Goal: Task Accomplishment & Management: Manage account settings

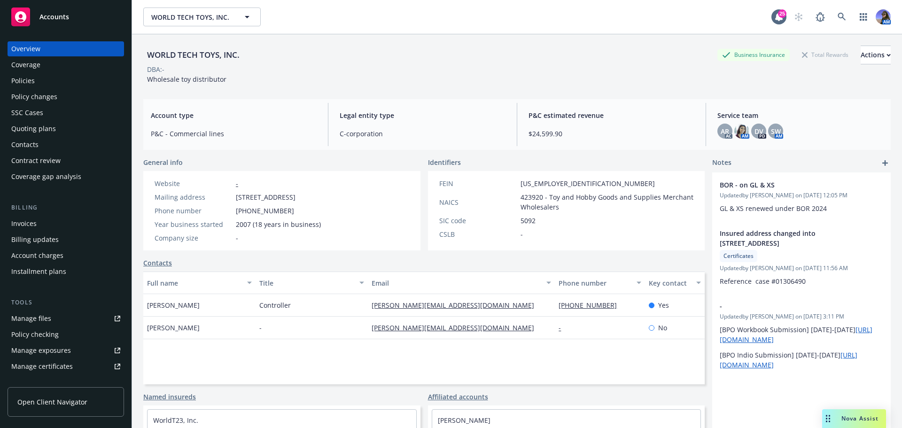
click at [47, 130] on div "Quoting plans" at bounding box center [33, 128] width 45 height 15
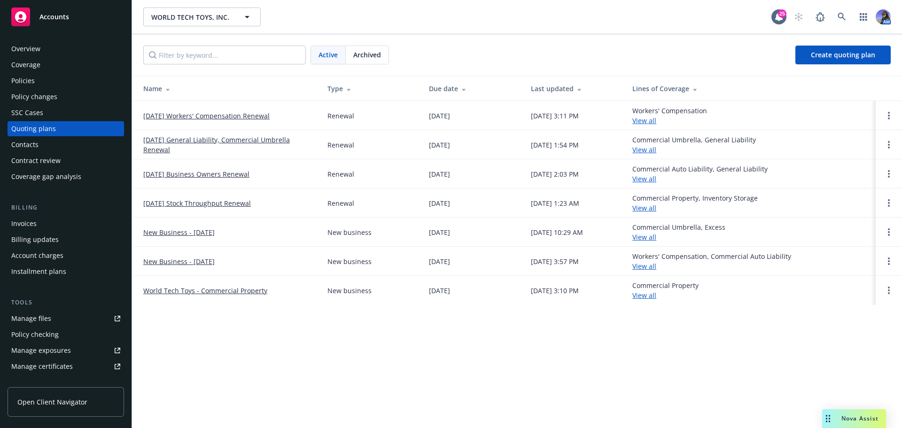
click at [166, 116] on link "[DATE] Workers' Compensation Renewal" at bounding box center [206, 116] width 126 height 10
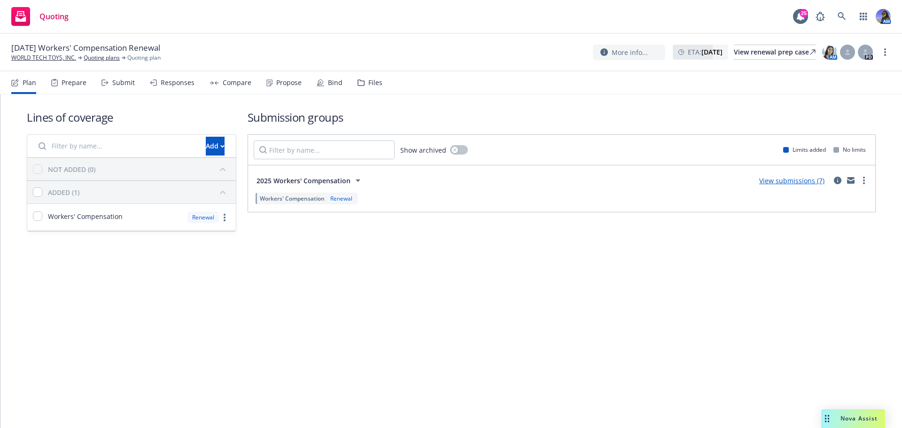
click at [127, 79] on div "Submit" at bounding box center [123, 83] width 23 height 8
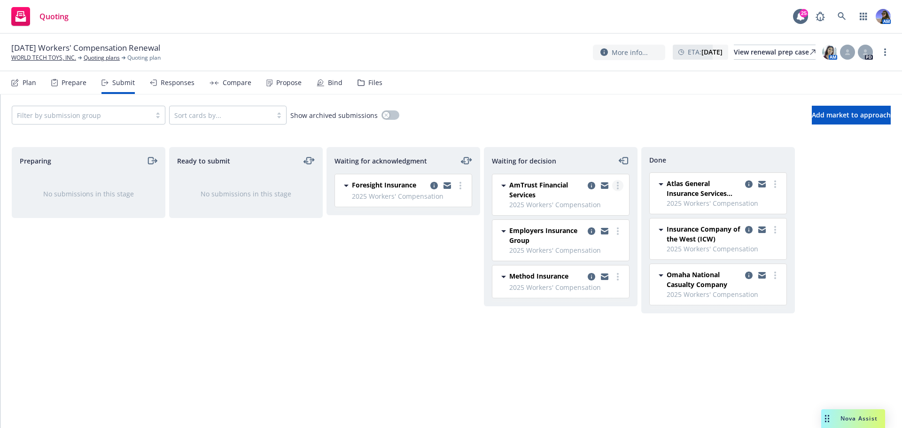
click at [620, 183] on link "more" at bounding box center [617, 185] width 11 height 11
click at [559, 259] on span "Add declined decision" at bounding box center [575, 260] width 93 height 9
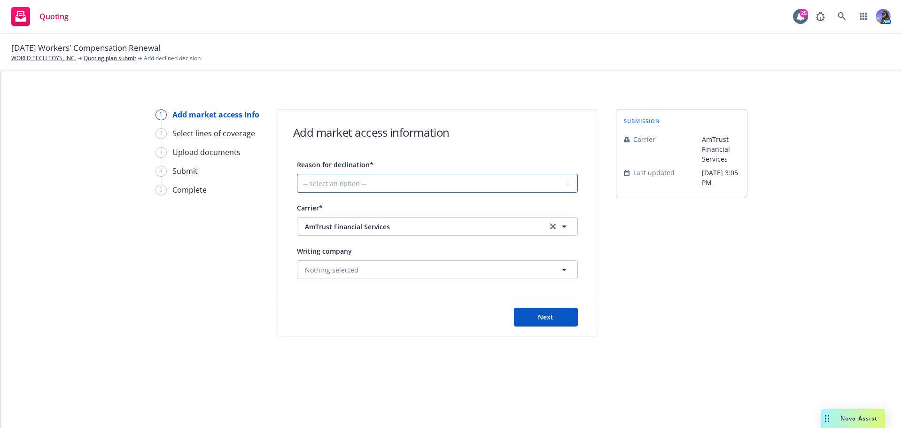
click at [380, 180] on select "-- select an option -- Cannot compete with other markets Carrier non-renewed Ca…" at bounding box center [437, 183] width 281 height 19
click at [233, 262] on div "1 Add market access info 2 Select lines of coverage 3 Upload documents 4 Submit…" at bounding box center [206, 222] width 103 height 227
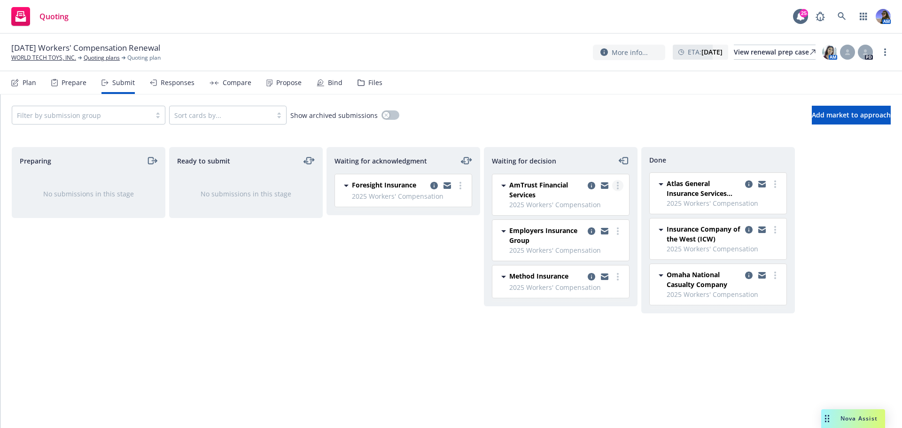
click at [619, 183] on link "more" at bounding box center [617, 185] width 11 height 11
click at [595, 273] on link "Add blocked decision" at bounding box center [576, 279] width 94 height 19
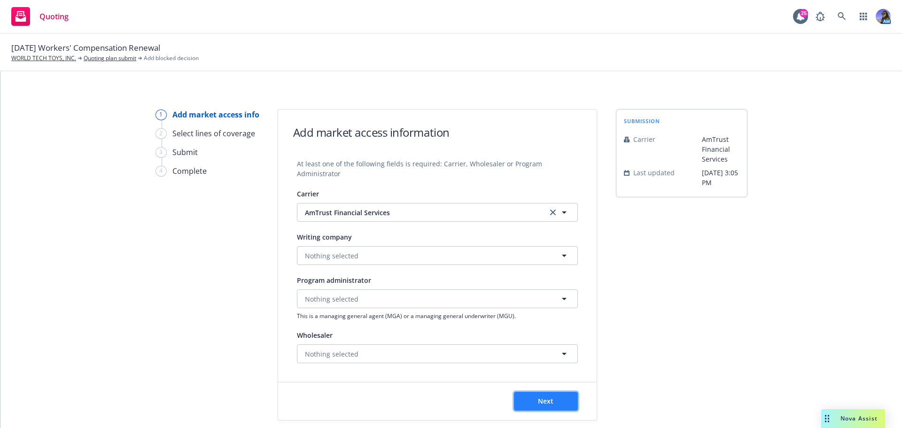
click at [533, 398] on button "Next" at bounding box center [546, 401] width 64 height 19
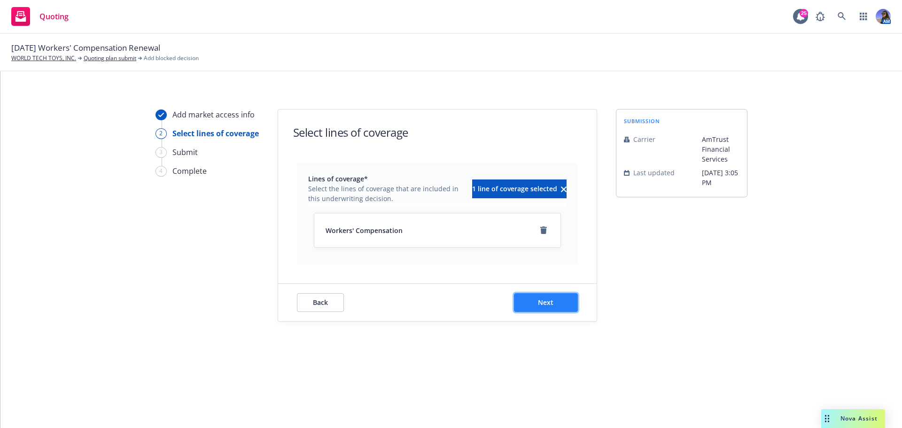
click at [544, 296] on button "Next" at bounding box center [546, 302] width 64 height 19
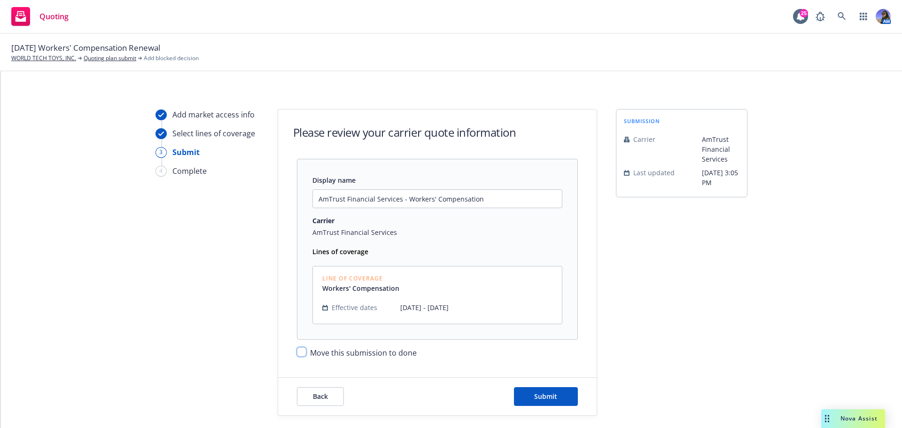
click at [299, 353] on input "Move this submission to done" at bounding box center [301, 351] width 9 height 9
checkbox input "true"
click at [321, 393] on span "Back" at bounding box center [320, 396] width 15 height 9
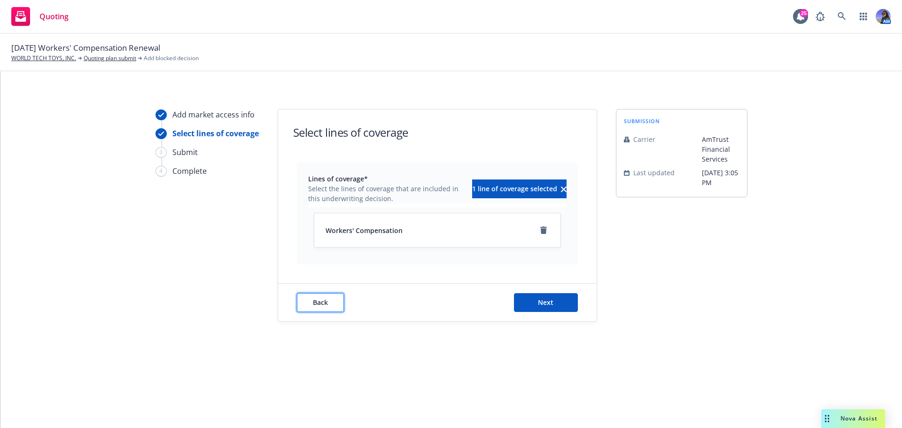
click at [331, 294] on button "Back" at bounding box center [320, 302] width 47 height 19
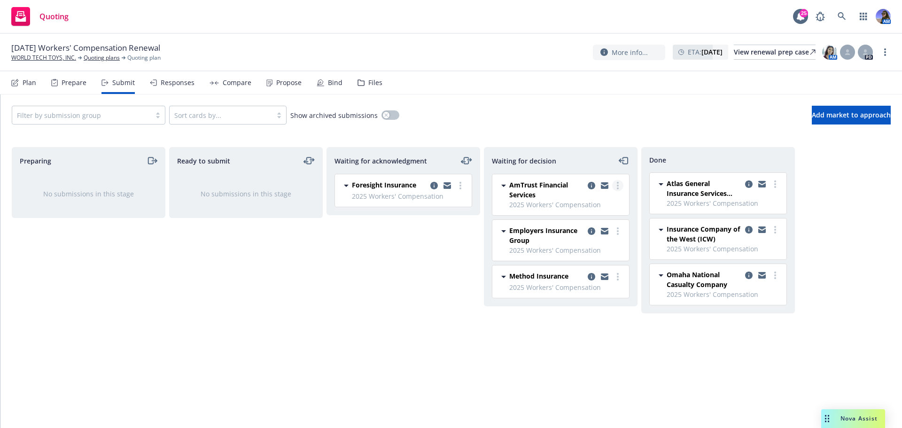
click at [617, 187] on circle "more" at bounding box center [618, 188] width 2 height 2
click at [578, 255] on link "Add declined decision" at bounding box center [576, 261] width 94 height 19
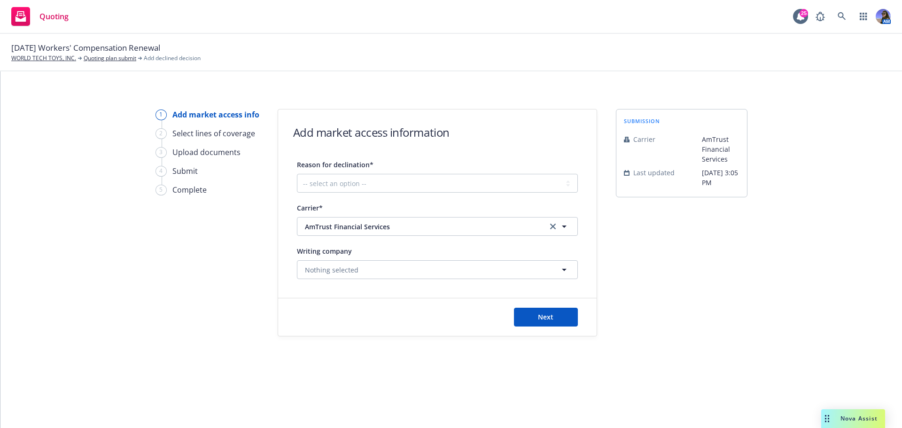
click at [328, 170] on div "Reason for declination*" at bounding box center [335, 164] width 77 height 11
click at [328, 174] on select "-- select an option -- Cannot compete with other markets Carrier non-renewed Ca…" at bounding box center [437, 183] width 281 height 19
click at [331, 177] on select "-- select an option -- Cannot compete with other markets Carrier non-renewed Ca…" at bounding box center [437, 183] width 281 height 19
select select "OTHER"
click at [297, 174] on select "-- select an option -- Cannot compete with other markets Carrier non-renewed Ca…" at bounding box center [437, 183] width 281 height 19
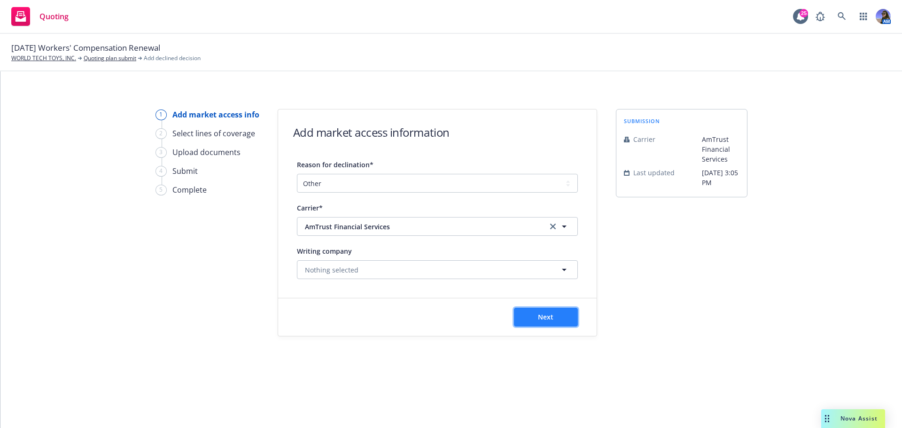
click at [552, 318] on span "Next" at bounding box center [545, 316] width 15 height 9
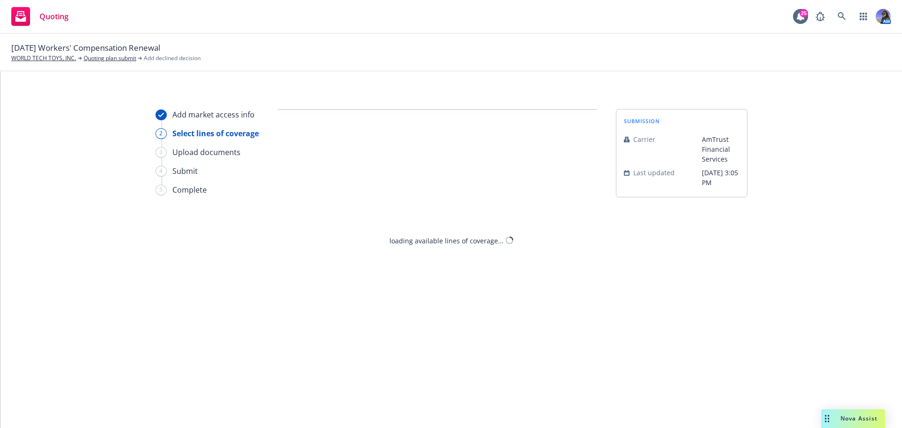
select select "OTHER"
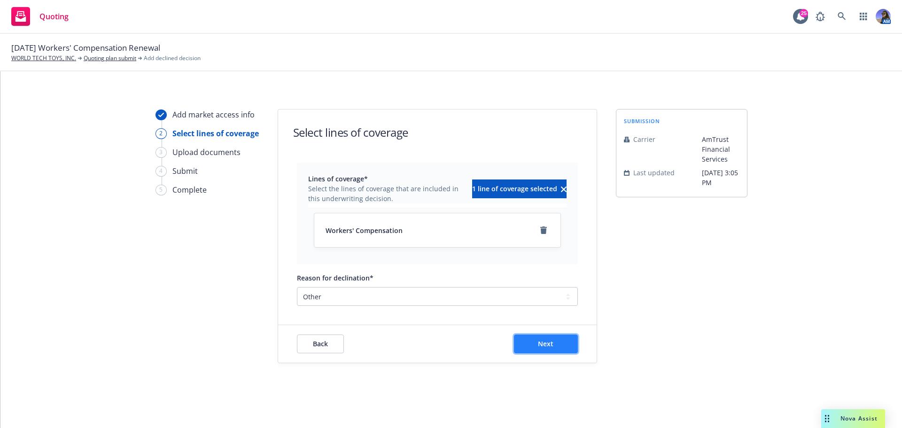
click at [552, 346] on span "Next" at bounding box center [545, 343] width 15 height 9
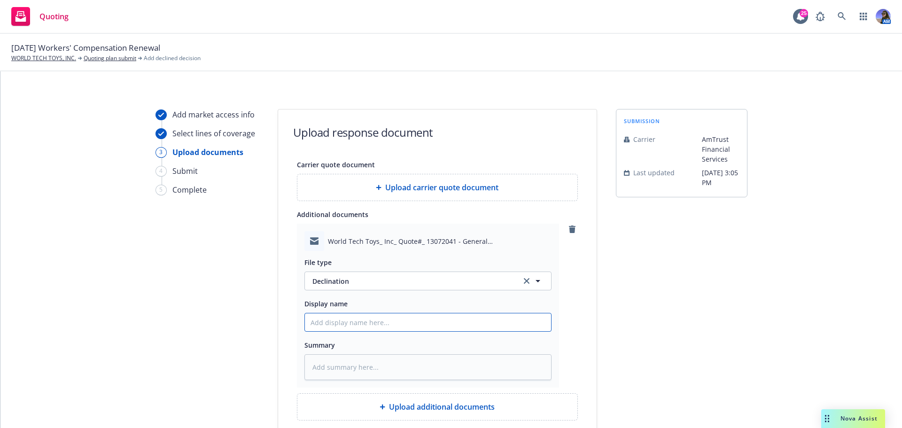
click at [392, 316] on input "Display name" at bounding box center [428, 322] width 246 height 18
type textarea "x"
type input "A"
type textarea "x"
type input "AM"
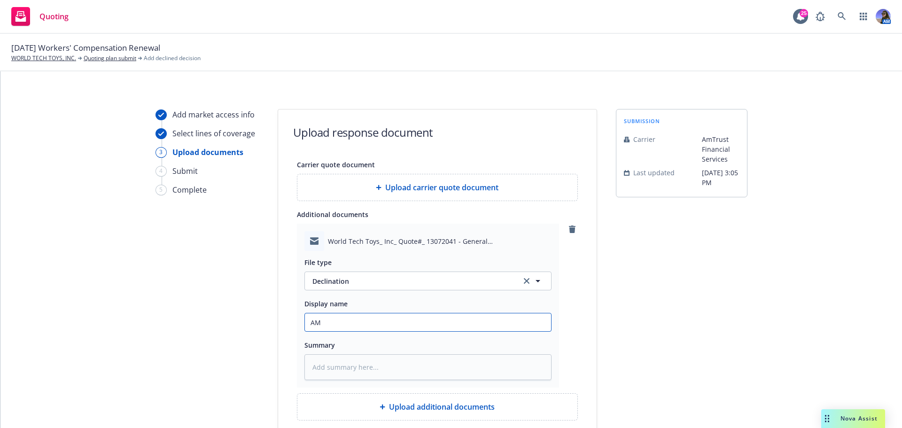
type textarea "x"
type input "AMT"
type textarea "x"
type input "AMTR"
type textarea "x"
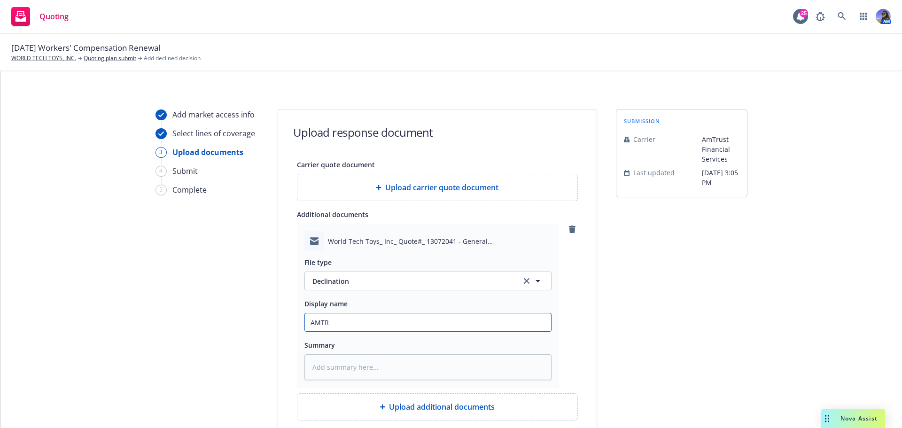
type input "AMTRU"
type textarea "x"
type input "AMTRUS"
type textarea "x"
type input "AMTRUST"
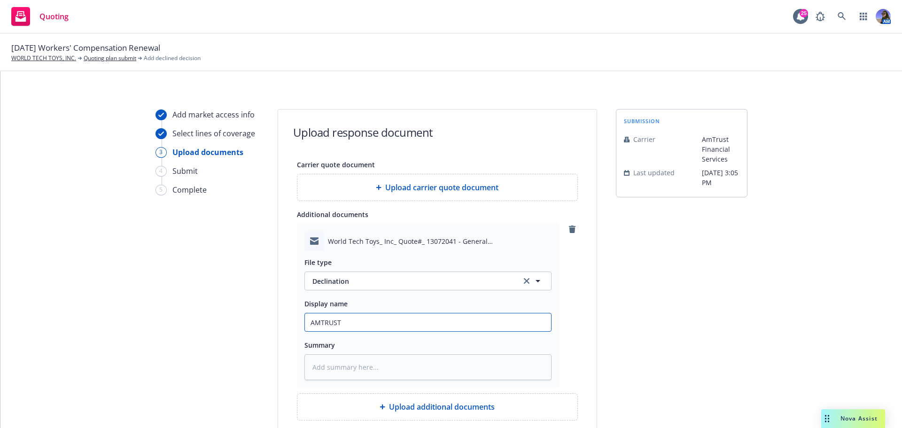
type textarea "x"
type input "AMTRUST"
type textarea "x"
type input "AMTRUST E"
type textarea "x"
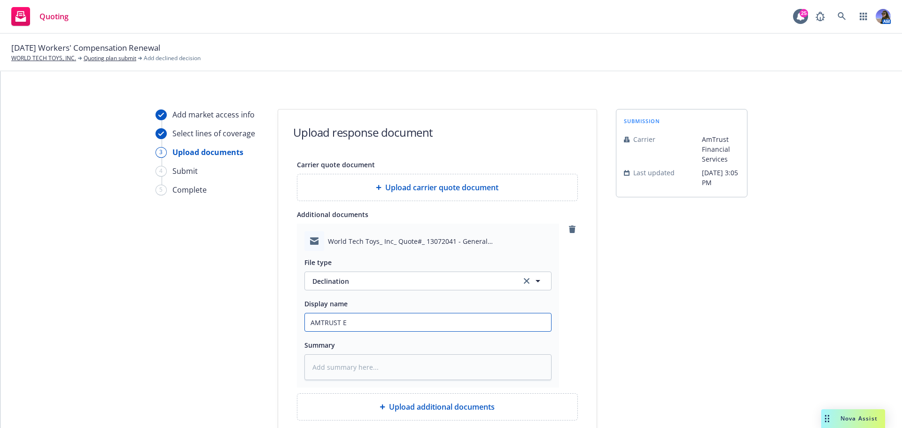
type input "AMTRUST EM"
type textarea "x"
type input "AMTRUST EM:"
type textarea "x"
type input "AMTRUST EM: D"
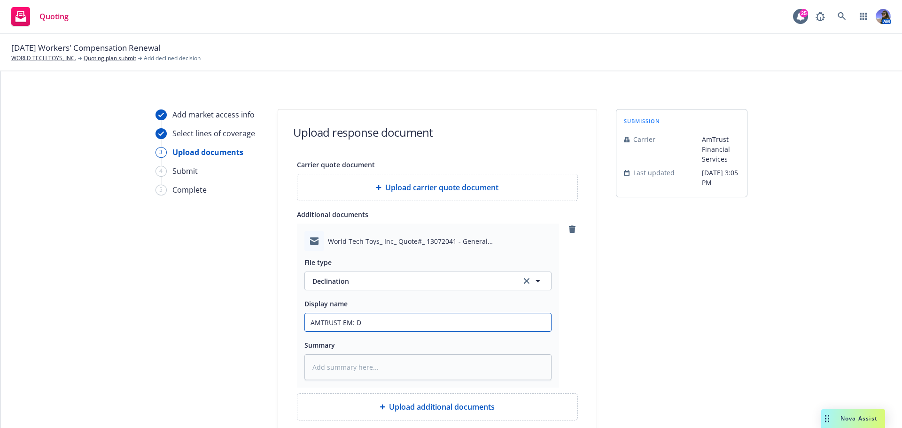
type textarea "x"
type input "AMTRUST EM: DE"
type textarea "x"
type input "AMTRUST EM: DEC"
type textarea "x"
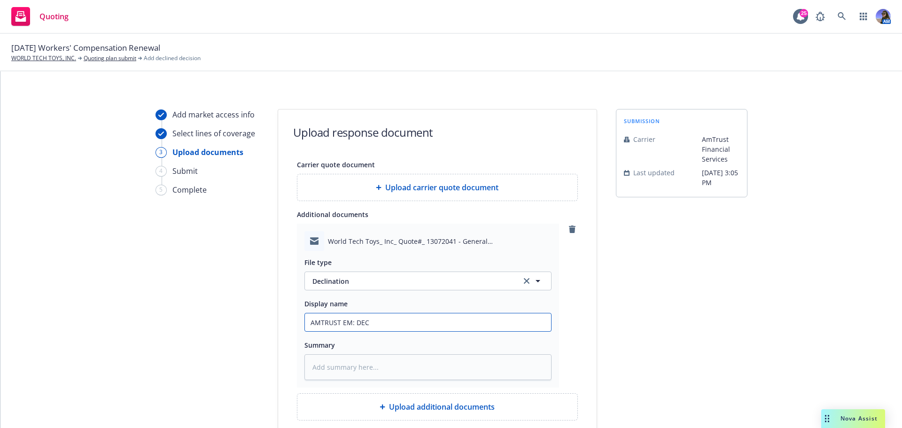
type input "AMTRUST EM: DECL"
type textarea "x"
type input "AMTRUST EM: DECLI"
type textarea "x"
type input "AMTRUST EM: DECLIN"
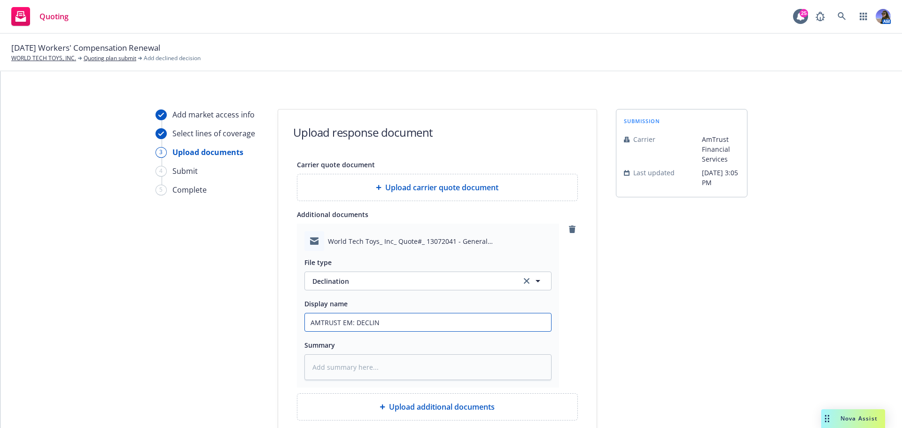
type textarea "x"
type input "AMTRUST EM: DECLINE"
type textarea "x"
type input "AMTRUST EM: DECLINE;"
type textarea "x"
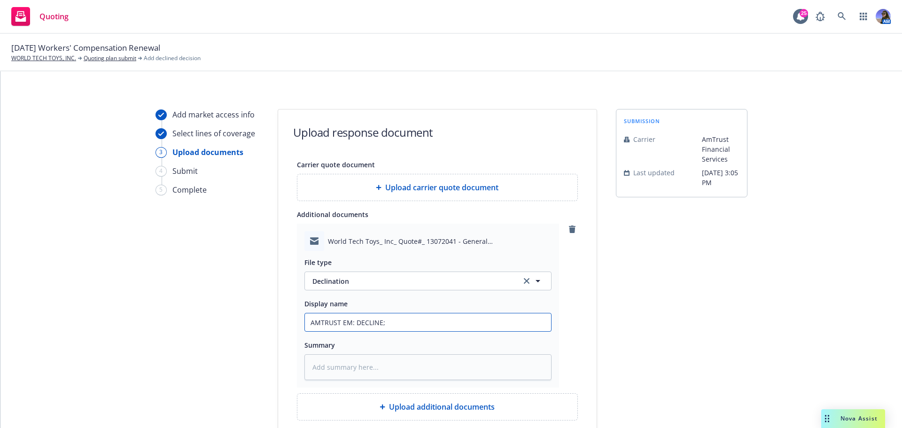
type input "AMTRUST EM: DECLINE;"
type textarea "x"
type input "AMTRUST EM: DECLINE; B"
type textarea "x"
type input "AMTRUST EM: DECLINE; BO"
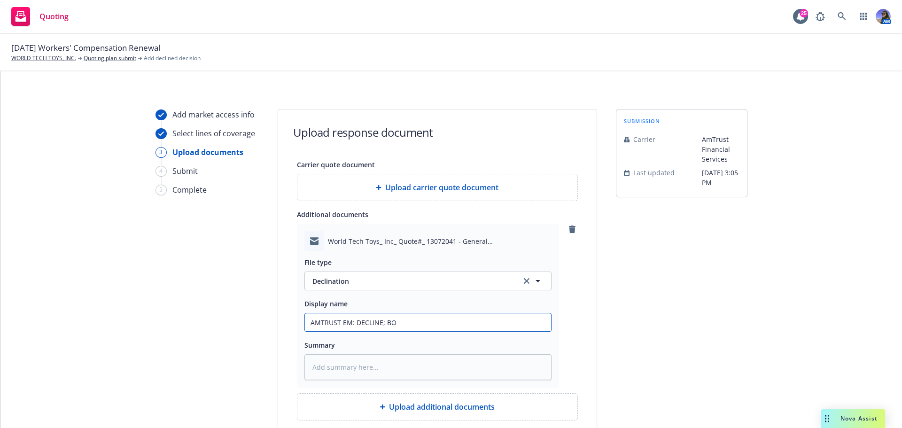
type textarea "x"
type input "AMTRUST EM: DECLINE; BOR"
type textarea "x"
type input "AMTRUST EM: DECLINE; BOR"
type textarea "x"
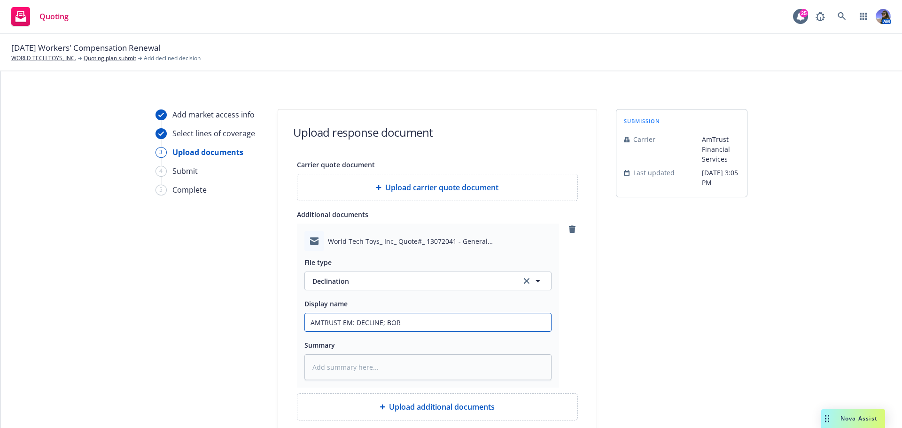
type input "AMTRUST EM: DECLINE; BOR R"
type textarea "x"
type input "AMTRUST EM: DECLINE; BOR RE"
type textarea "x"
type input "AMTRUST EM: DECLINE; BOR REC"
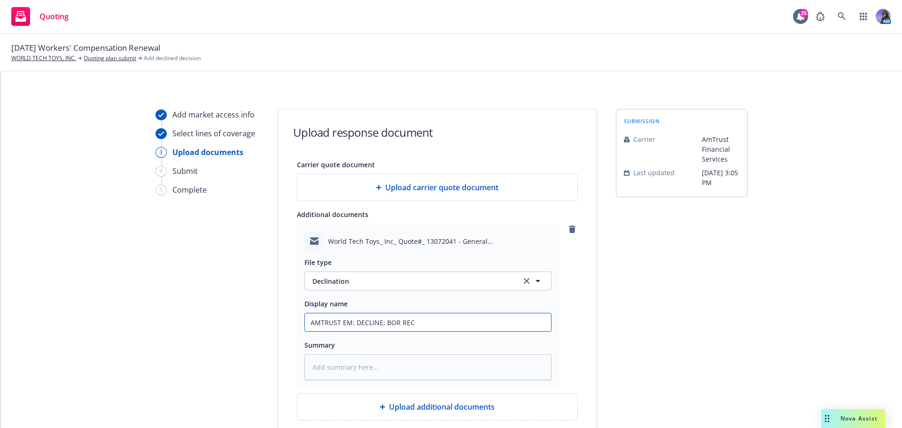
type textarea "x"
type input "AMTRUST EM: DECLINE; BOR REC'"
type textarea "x"
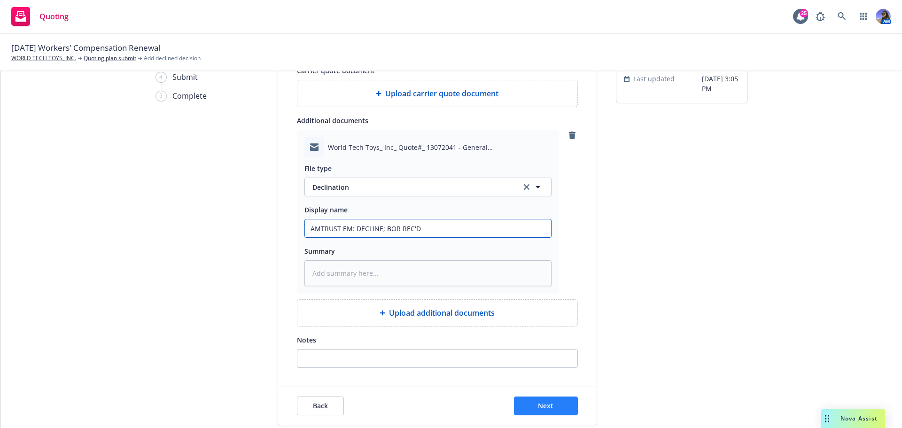
type input "AMTRUST EM: DECLINE; BOR REC'D"
click at [570, 414] on button "Next" at bounding box center [546, 405] width 64 height 19
type textarea "x"
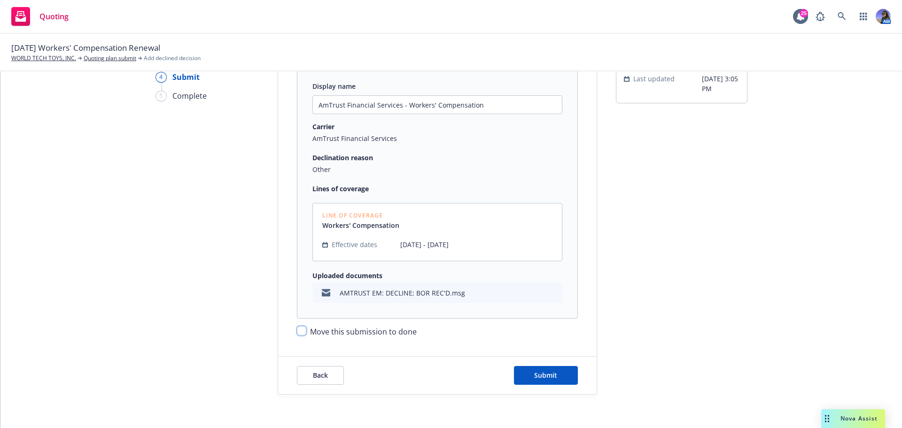
click at [297, 333] on input "Move this submission to done" at bounding box center [301, 330] width 9 height 9
checkbox input "true"
click at [558, 373] on button "Submit" at bounding box center [546, 375] width 64 height 19
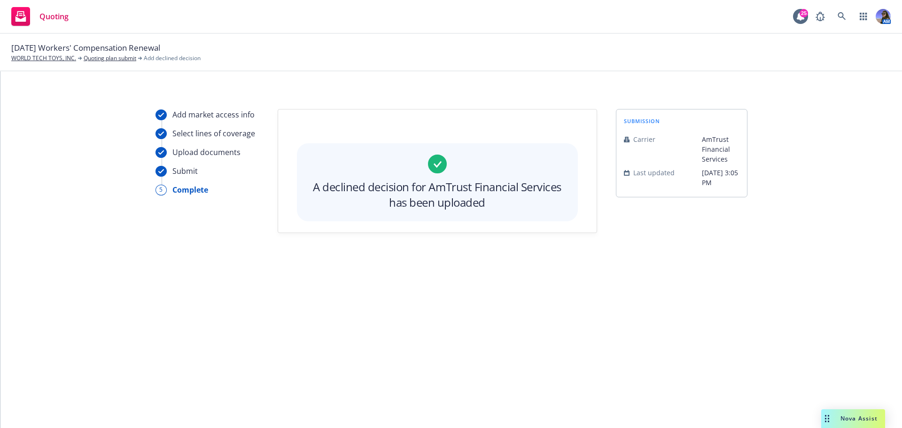
scroll to position [0, 0]
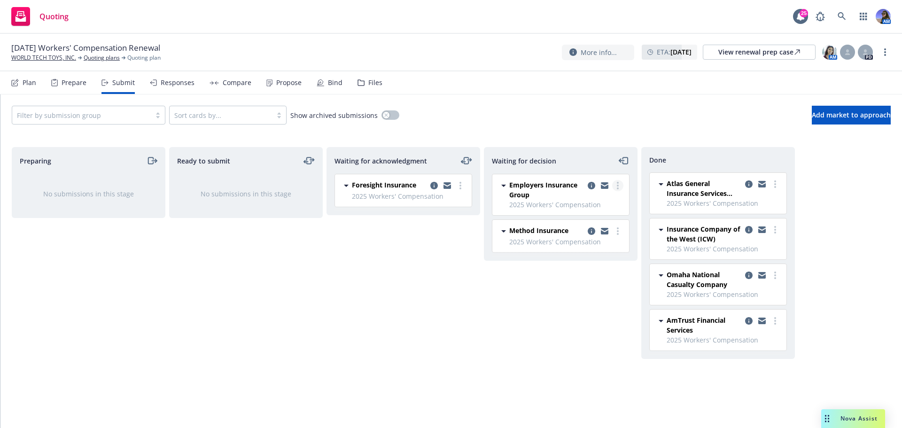
click at [617, 183] on circle "more" at bounding box center [618, 183] width 2 height 2
click at [584, 265] on span "Add declined decision" at bounding box center [575, 260] width 93 height 9
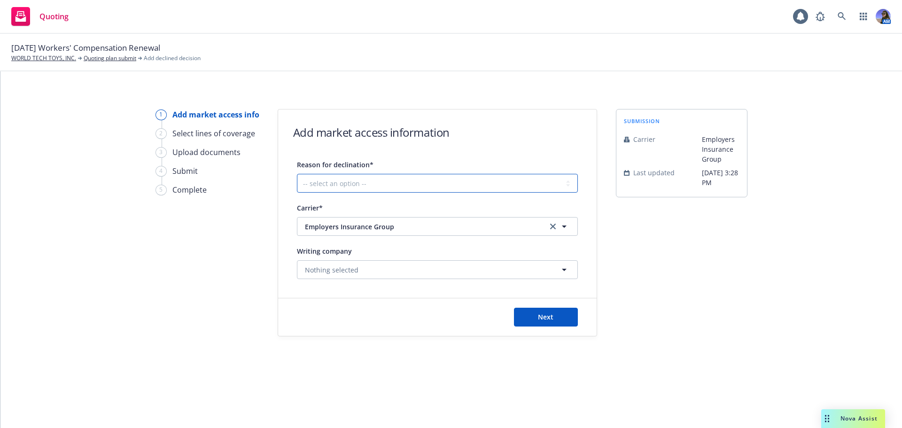
click at [357, 183] on select "-- select an option -- Cannot compete with other markets Carrier non-renewed Ca…" at bounding box center [437, 183] width 281 height 19
select select "OTHER"
click at [297, 174] on select "-- select an option -- Cannot compete with other markets Carrier non-renewed Ca…" at bounding box center [437, 183] width 281 height 19
click at [532, 316] on button "Next" at bounding box center [546, 317] width 64 height 19
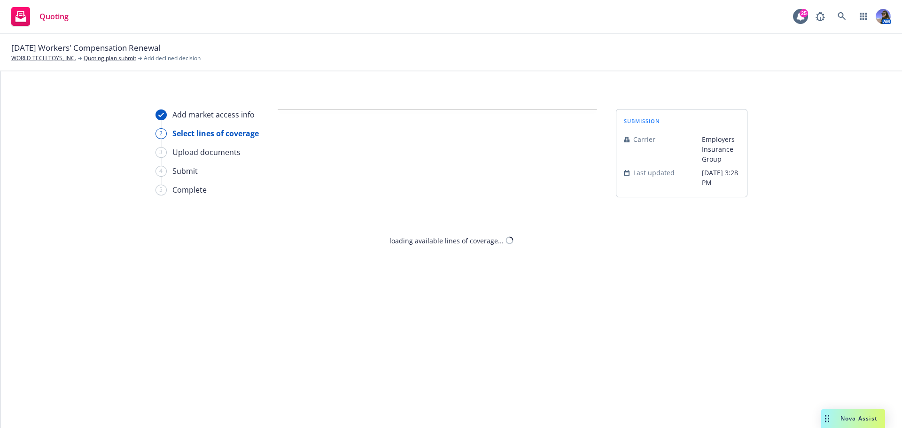
select select "OTHER"
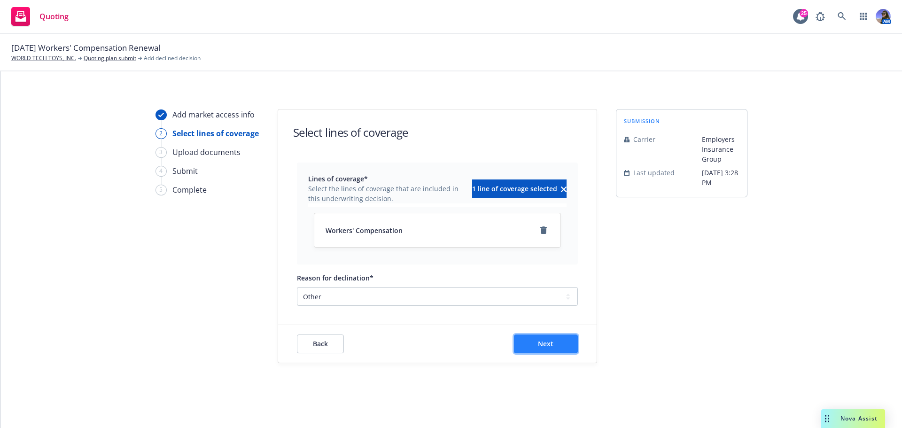
click at [532, 349] on button "Next" at bounding box center [546, 343] width 64 height 19
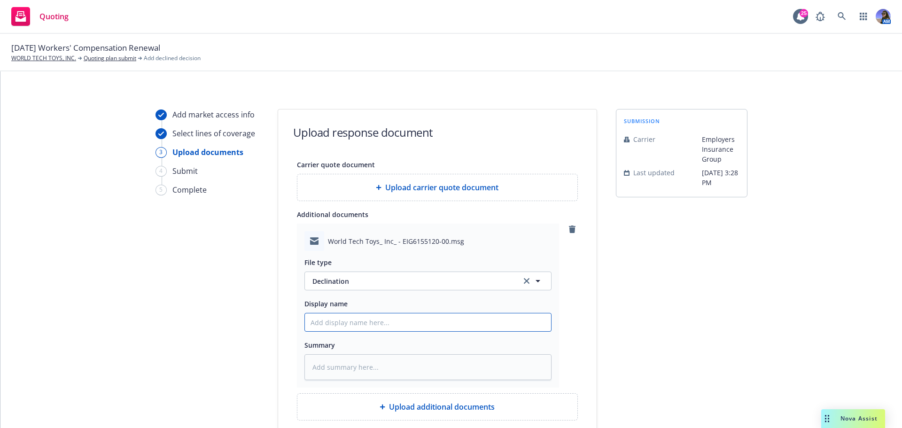
click at [368, 321] on input "Display name" at bounding box center [428, 322] width 246 height 18
type textarea "x"
type input "e"
type textarea "x"
type input "eM"
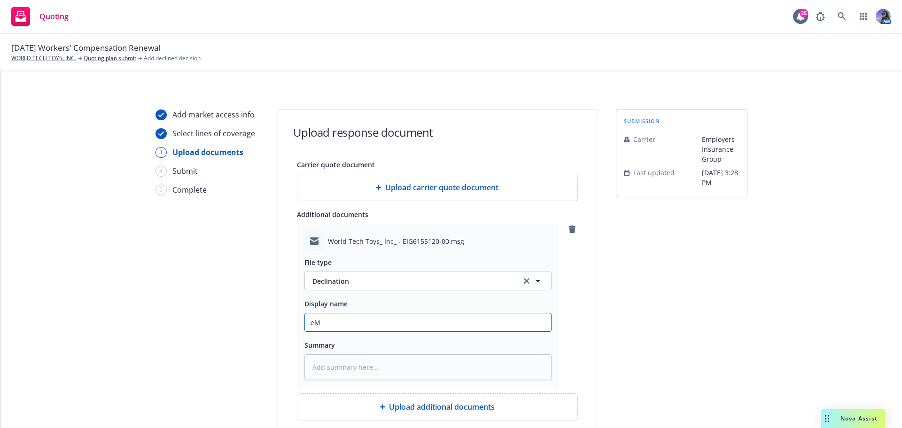
type textarea "x"
type input "eMP"
type textarea "x"
type input "eMPL"
type textarea "x"
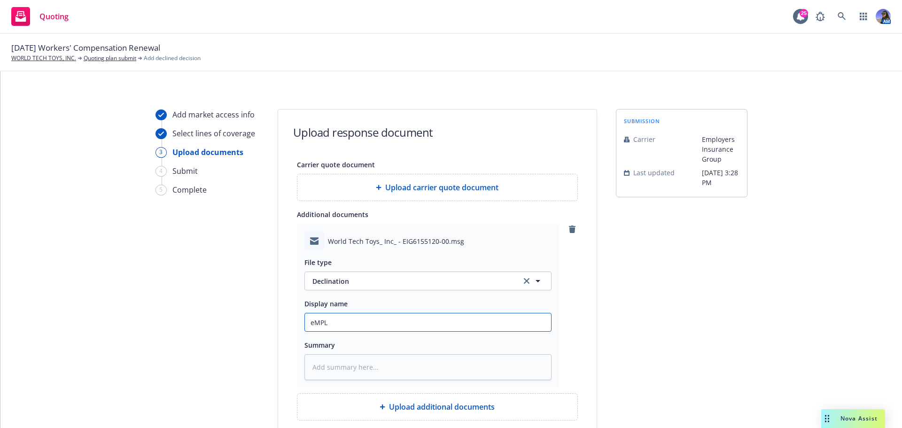
type input "eMP"
type textarea "x"
type input "eM"
type textarea "x"
type input "e"
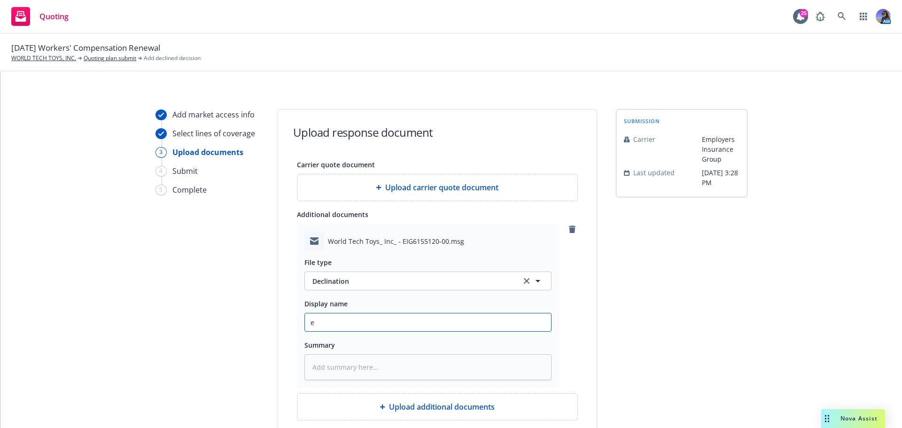
type textarea "x"
type input "E"
type textarea "x"
type input "EM"
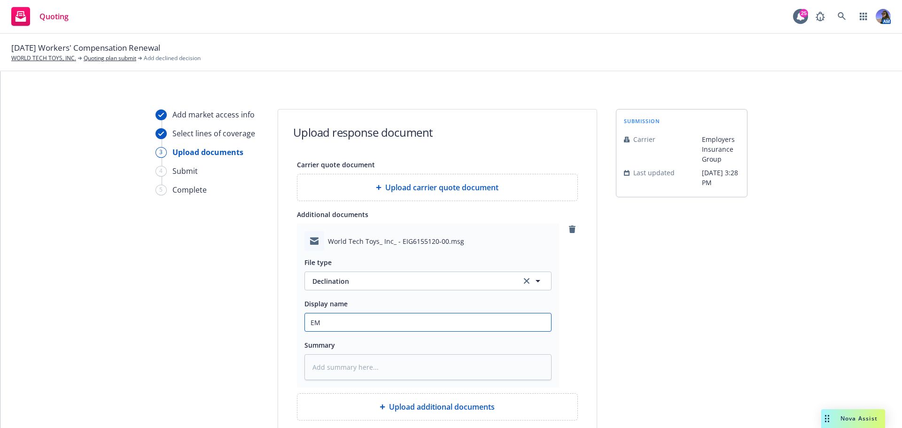
type textarea "x"
type input "EMP"
type textarea "x"
type input "EMPL"
type textarea "x"
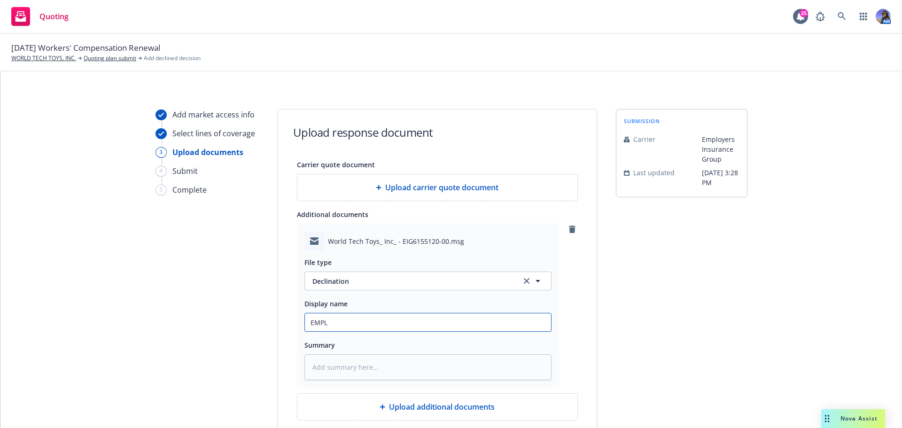
type input "EMPLO"
type textarea "x"
type input "EMPLOY"
type textarea "x"
type input "EMPLOYE"
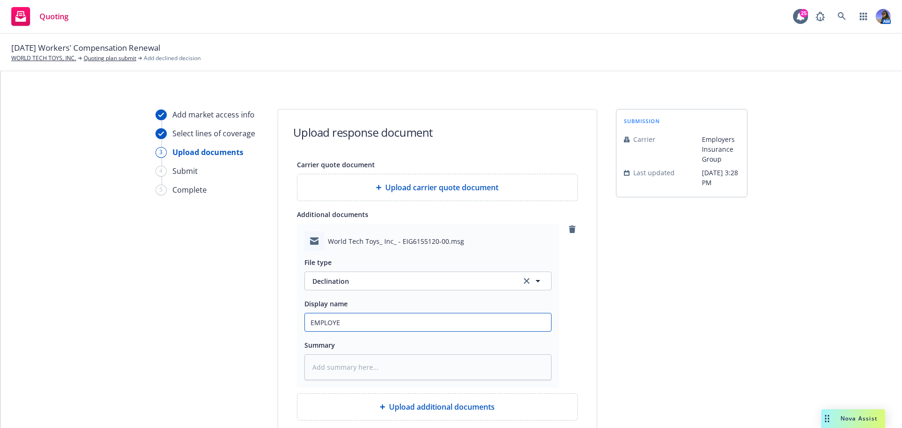
type textarea "x"
type input "EMPLOYER"
type textarea "x"
type input "EMPLOYERS"
type textarea "x"
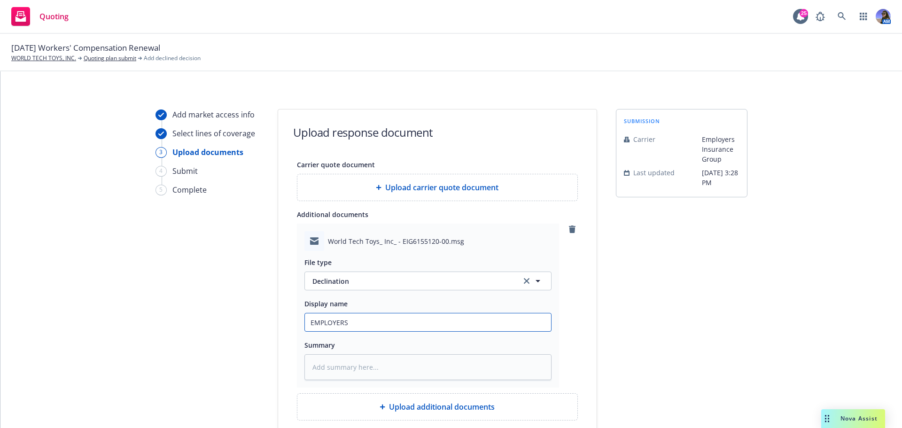
type input "EMPLOYERS"
type textarea "x"
type input "EMPLOYERS -"
type textarea "x"
type input "EMPLOYERS -"
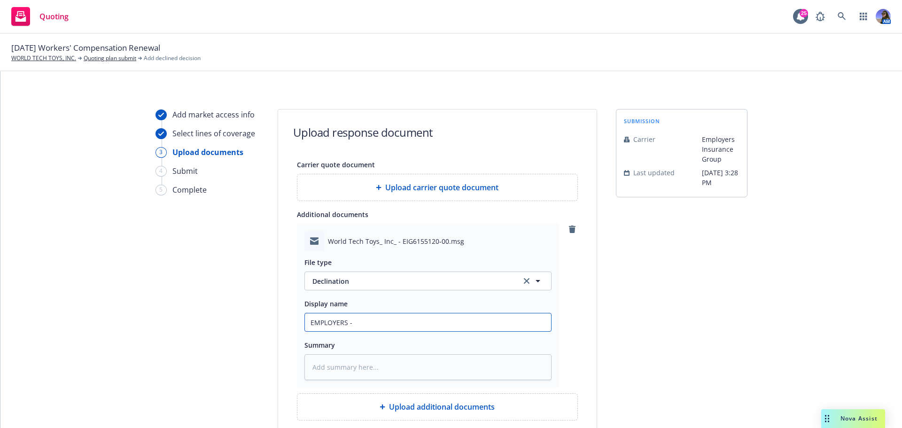
type textarea "x"
type input "EMPLOYERS - d"
type textarea "x"
type input "EMPLOYERS - dE"
type textarea "x"
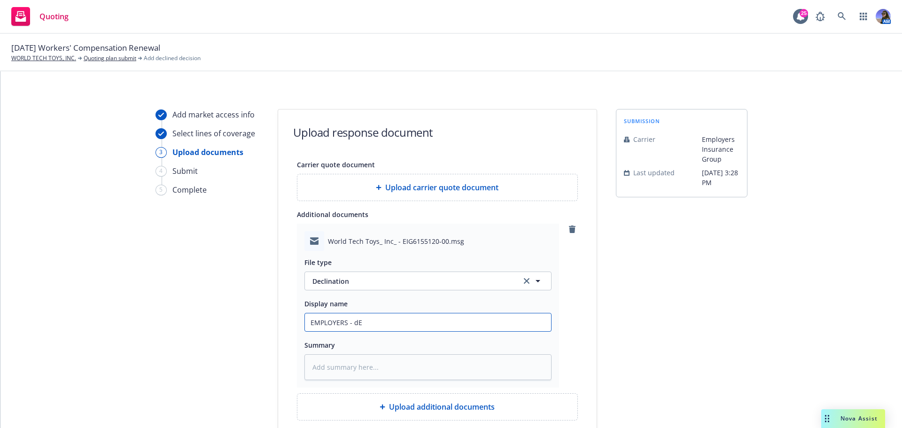
type input "EMPLOYERS - d"
type textarea "x"
type input "EMPLOYERS -"
type textarea "x"
type input "EMPLOYERS - D"
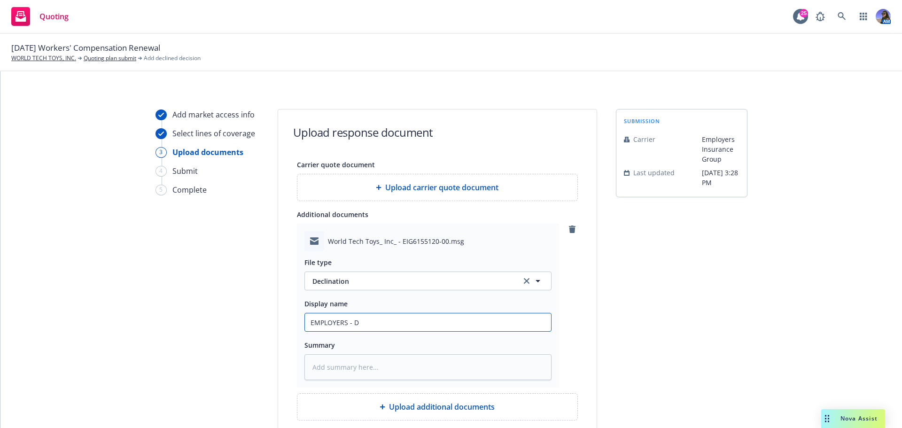
type textarea "x"
type input "EMPLOYERS - DE"
type textarea "x"
type input "EMPLOYERS - DE C"
type textarea "x"
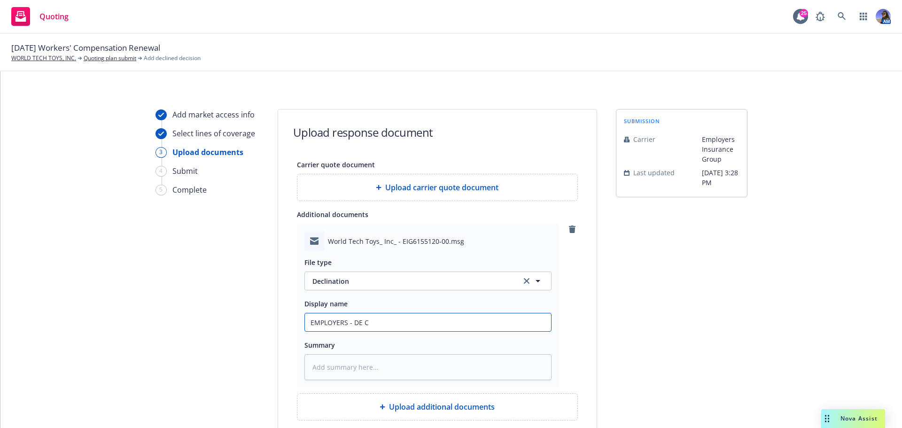
type input "EMPLOYERS - DE CL"
type textarea "x"
type input "EMPLOYERS - DE CLI"
type textarea "x"
type input "EMPLOYERS - DE CLIN"
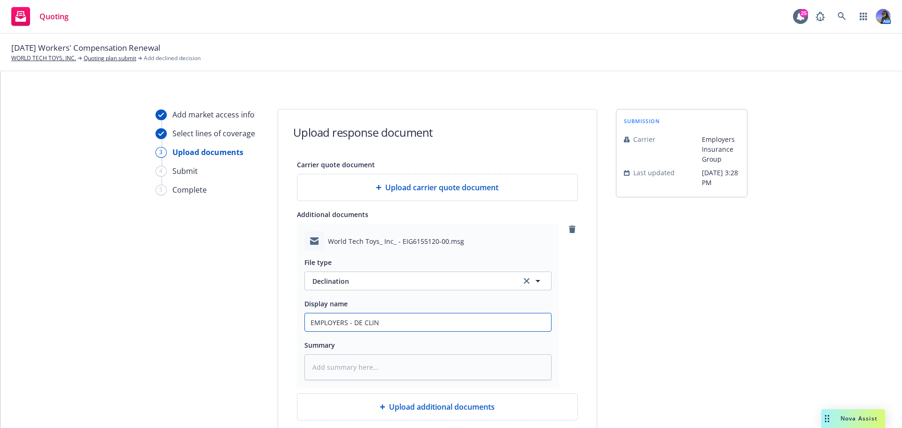
type textarea "x"
type input "EMPLOYERS - DE CLI"
type textarea "x"
type input "EMPLOYERS - DE CL"
type textarea "x"
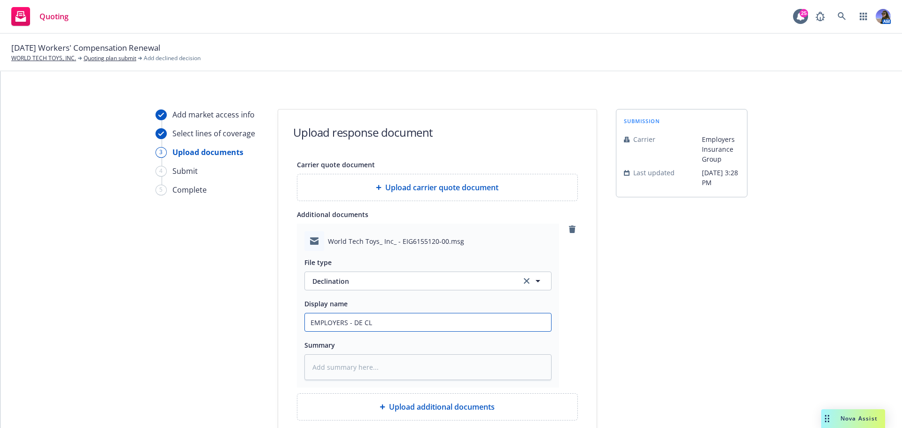
type input "EMPLOYERS - DE C"
type textarea "x"
type input "EMPLOYERS - DE"
type textarea "x"
type input "EMPLOYERS - DE"
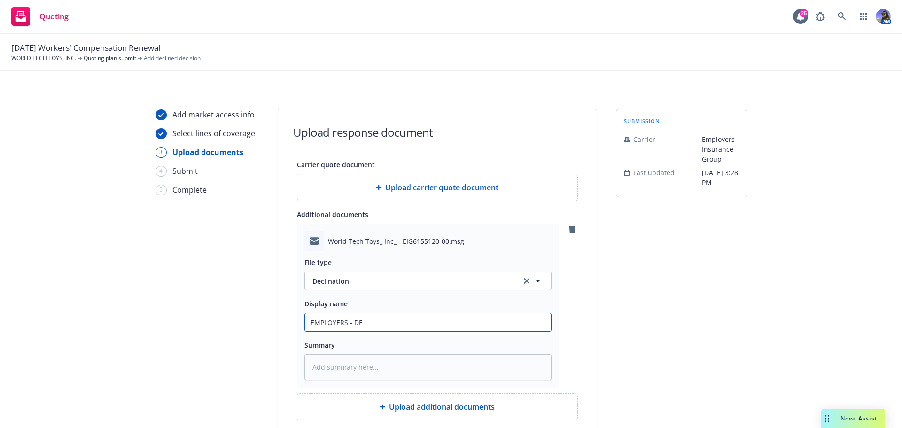
type textarea "x"
type input "EMPLOYERS - DEC"
type textarea "x"
type input "EMPLOYERS - DECL"
type textarea "x"
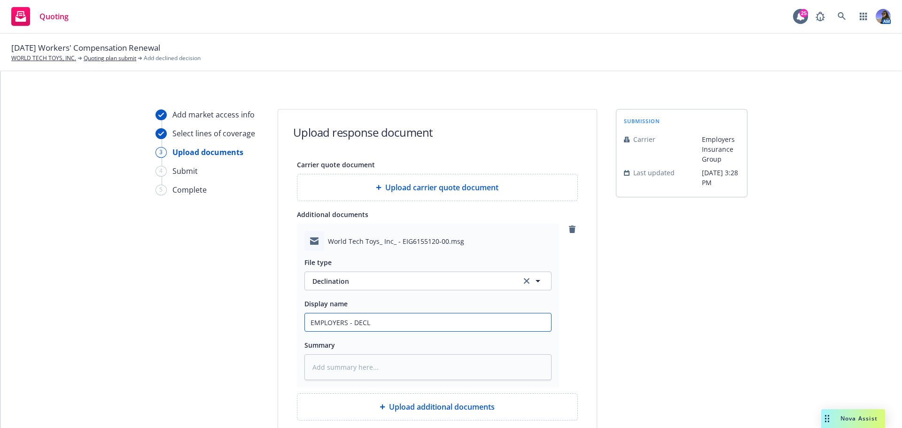
type input "EMPLOYERS - DECLI"
type textarea "x"
type input "EMPLOYERS - DECLIN"
type textarea "x"
type input "EMPLOYERS - DECLINE"
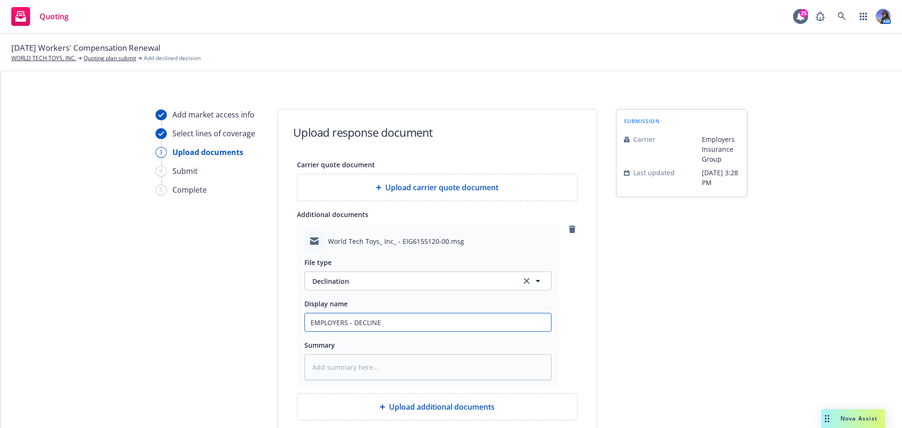
type textarea "x"
type input "EMPLOYERS - DECLINE;"
type textarea "x"
type input "EMPLOYERS - DECLINE;"
type textarea "x"
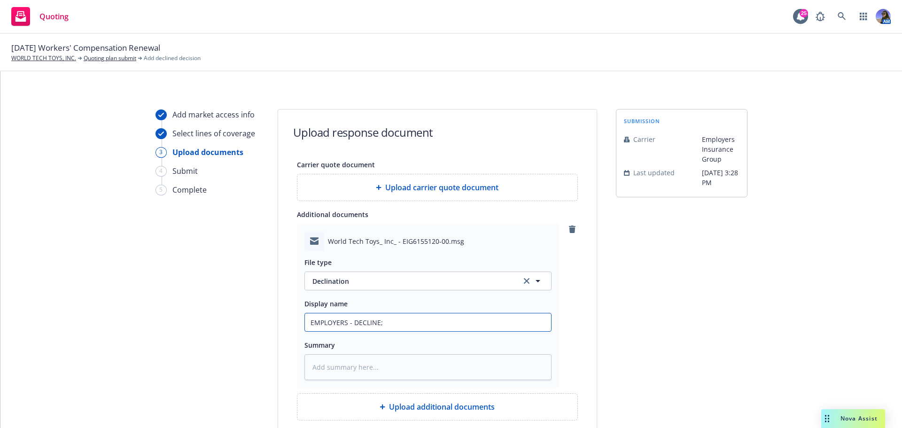
type input "EMPLOYERS - DECLINE; B"
type textarea "x"
type input "EMPLOYERS - DECLINE; BO"
type textarea "x"
type input "EMPLOYERS - DECLINE; BOR"
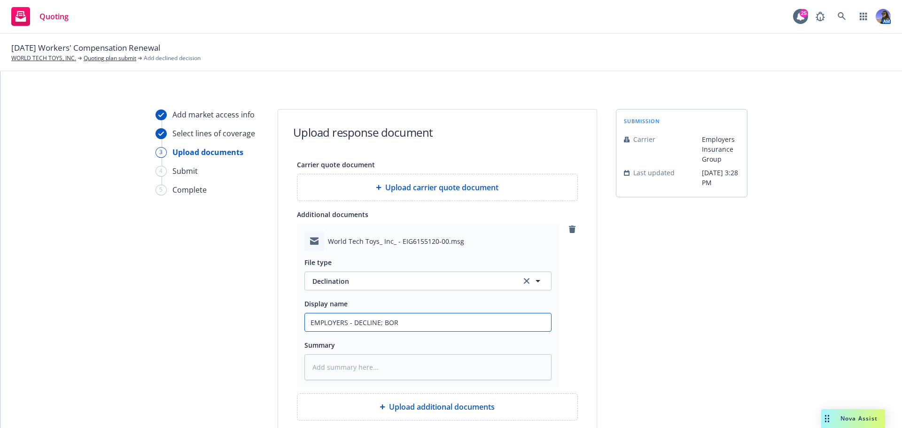
type textarea "x"
type input "EMPLOYERS - DECLINE; BOR"
type textarea "x"
type input "EMPLOYERS - DECLINE; BOR R"
type textarea "x"
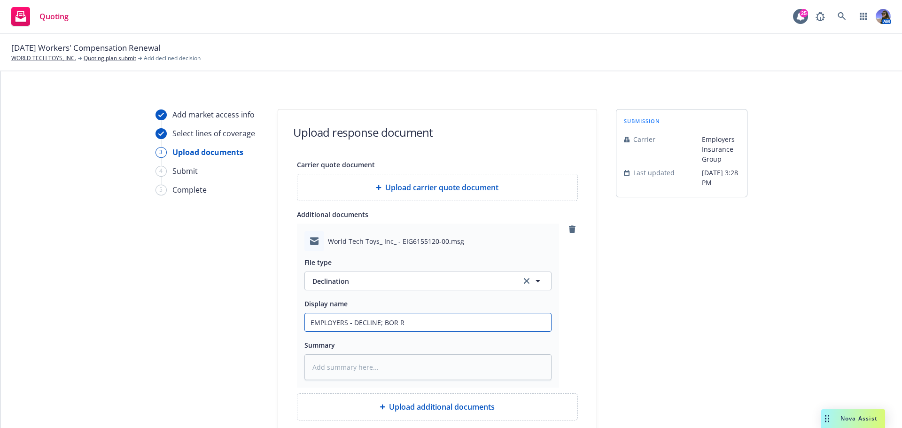
type input "EMPLOYERS - DECLINE; BOR RE"
type textarea "x"
type input "EMPLOYERS - DECLINE; BOR REC"
type textarea "x"
type input "EMPLOYERS - DECLINE; BOR REC'"
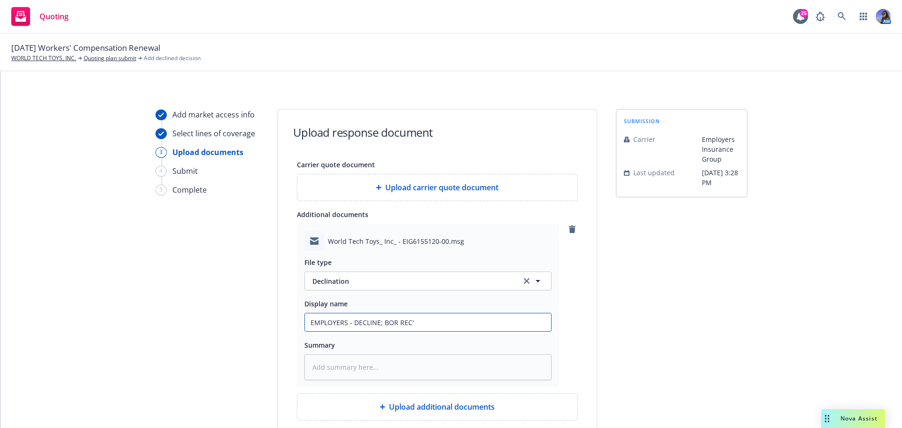
type textarea "x"
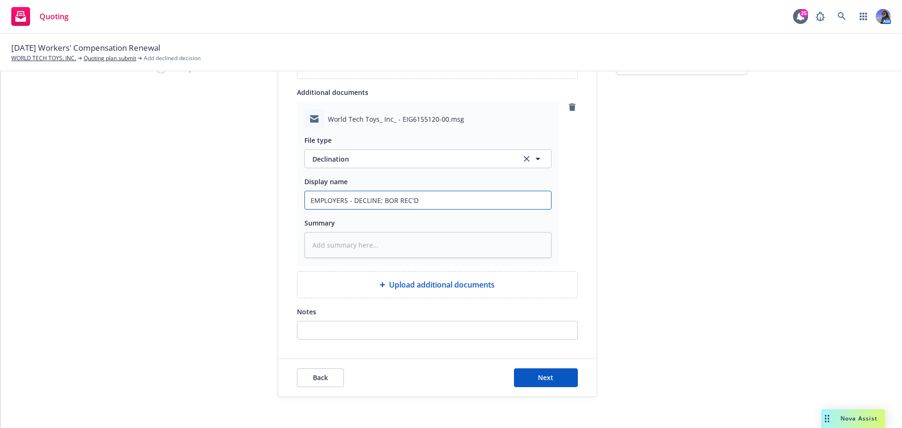
scroll to position [123, 0]
type input "EMPLOYERS - DECLINE; BOR REC'D"
click at [539, 378] on span "Next" at bounding box center [545, 376] width 15 height 9
type textarea "x"
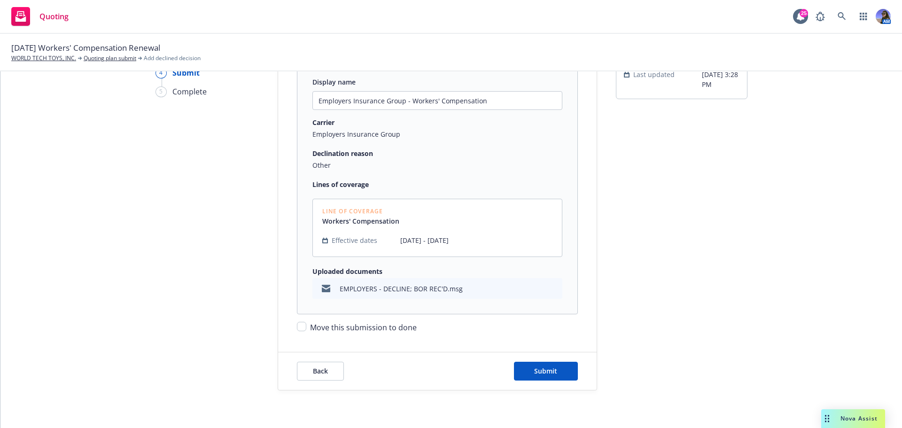
scroll to position [98, 0]
click at [310, 328] on span "Move this submission to done" at bounding box center [363, 327] width 107 height 10
click at [306, 328] on input "Move this submission to done" at bounding box center [301, 326] width 9 height 9
checkbox input "true"
click at [556, 368] on button "Submit" at bounding box center [546, 371] width 64 height 19
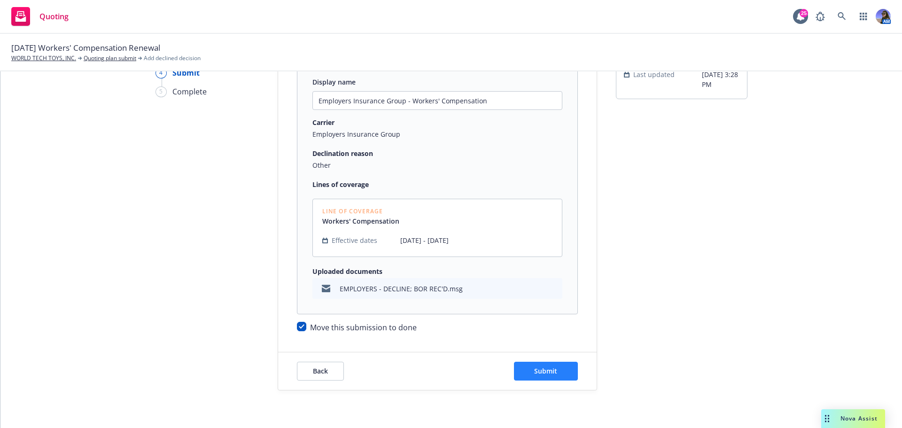
scroll to position [0, 0]
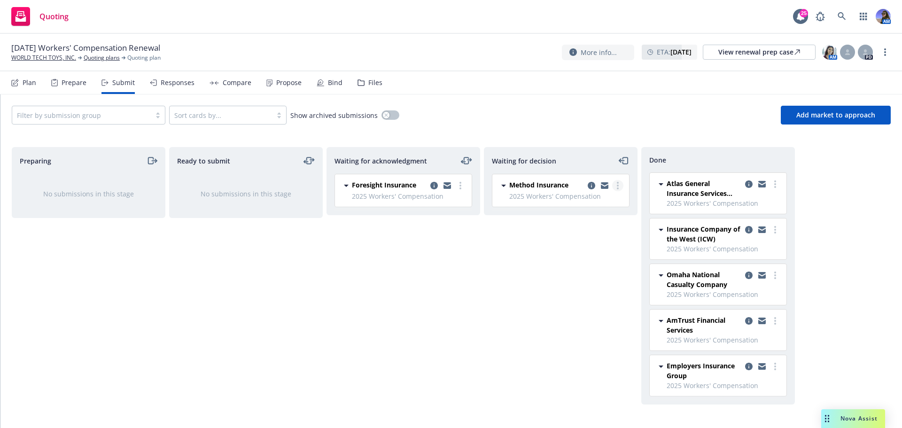
click at [617, 185] on icon "more" at bounding box center [618, 186] width 2 height 8
click at [581, 266] on link "Add declined decision" at bounding box center [576, 261] width 94 height 19
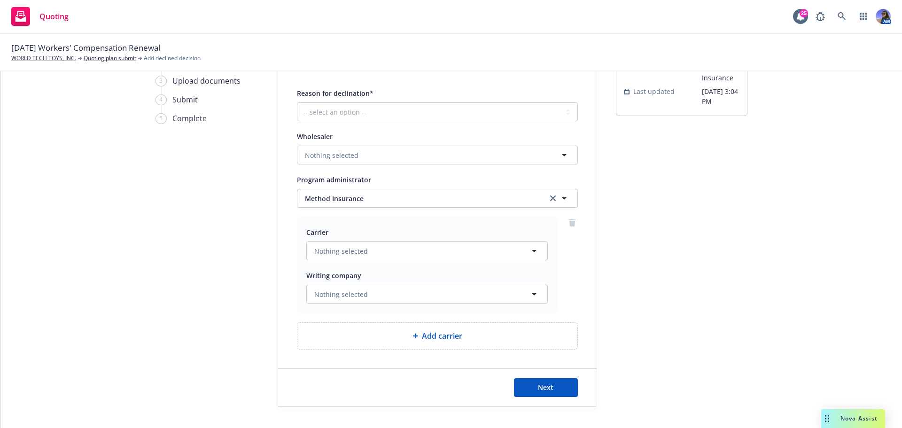
scroll to position [72, 0]
click at [409, 117] on select "-- select an option -- Cannot compete with other markets Carrier non-renewed Ca…" at bounding box center [437, 111] width 281 height 19
select select "OTHER"
click at [297, 102] on select "-- select an option -- Cannot compete with other markets Carrier non-renewed Ca…" at bounding box center [437, 111] width 281 height 19
click at [555, 393] on button "Next" at bounding box center [546, 387] width 64 height 19
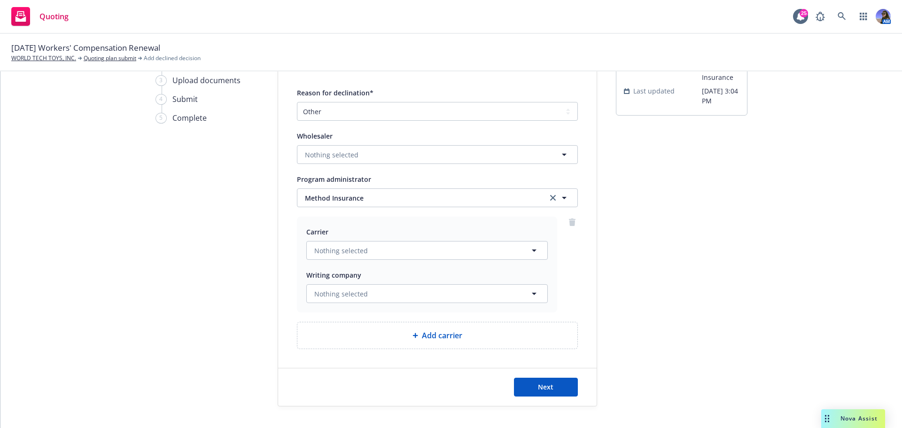
scroll to position [0, 0]
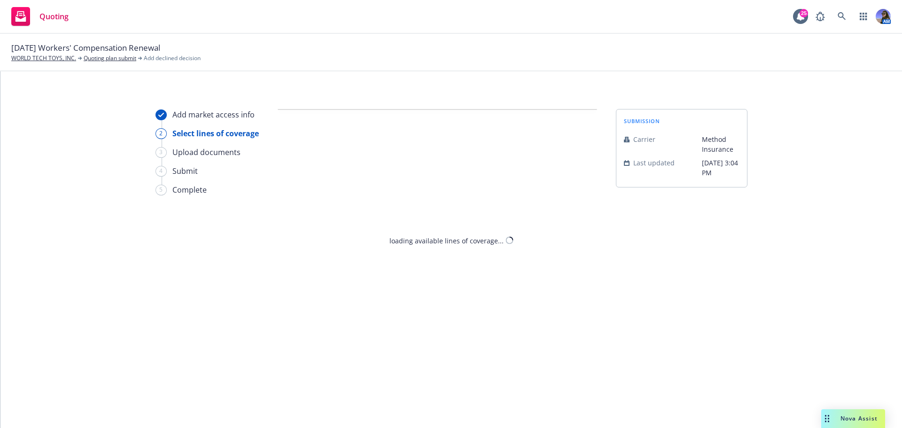
select select "OTHER"
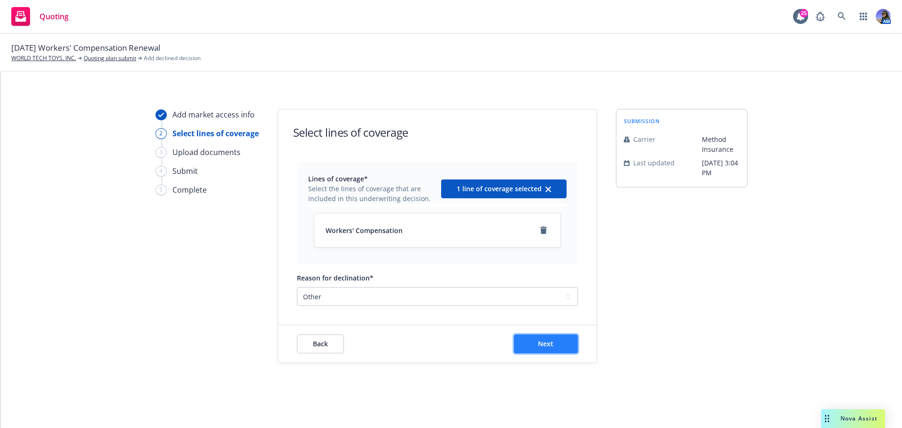
click at [552, 340] on span "Next" at bounding box center [545, 343] width 15 height 9
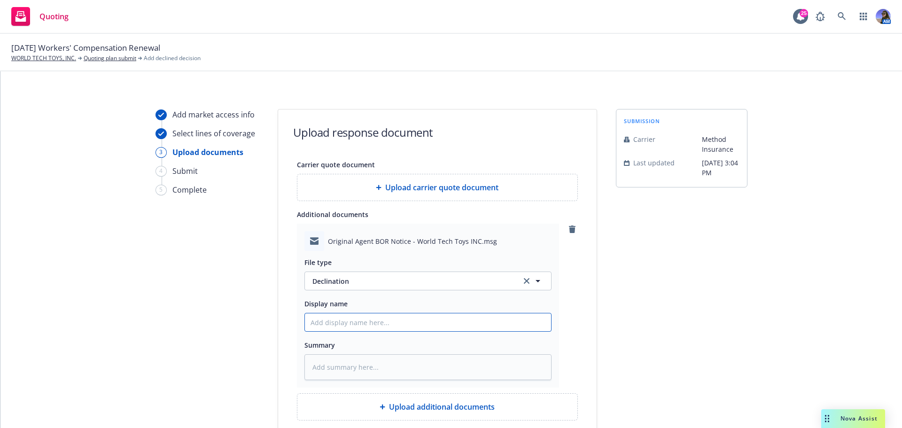
click at [349, 330] on input "Display name" at bounding box center [428, 322] width 246 height 18
type textarea "x"
type input "m"
type textarea "x"
type input "me"
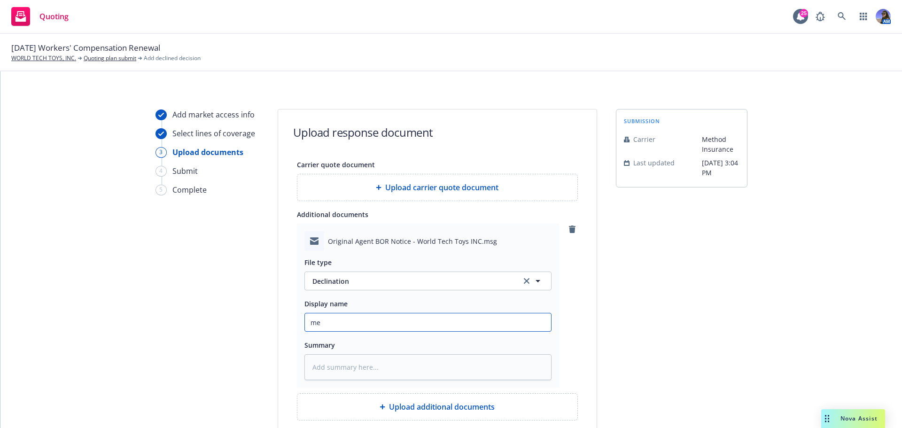
type textarea "x"
type input "metoh"
type textarea "x"
type input "metohd"
type textarea "x"
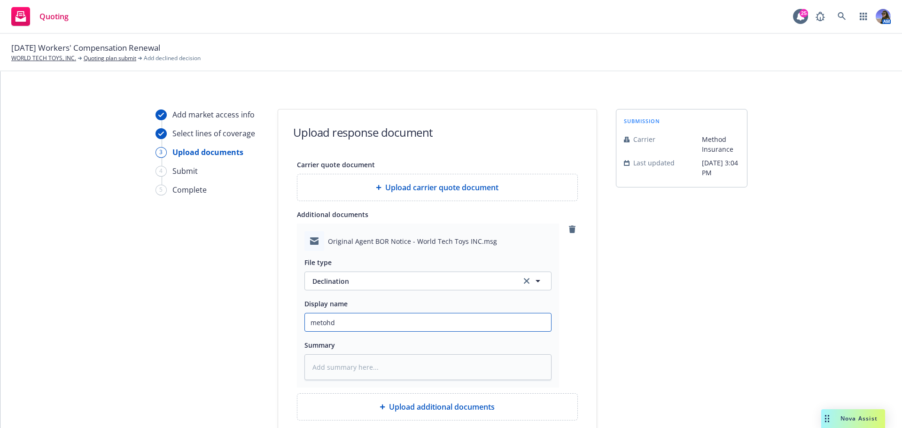
type input "metoh"
type textarea "x"
type input "meto"
type textarea "x"
type input "met"
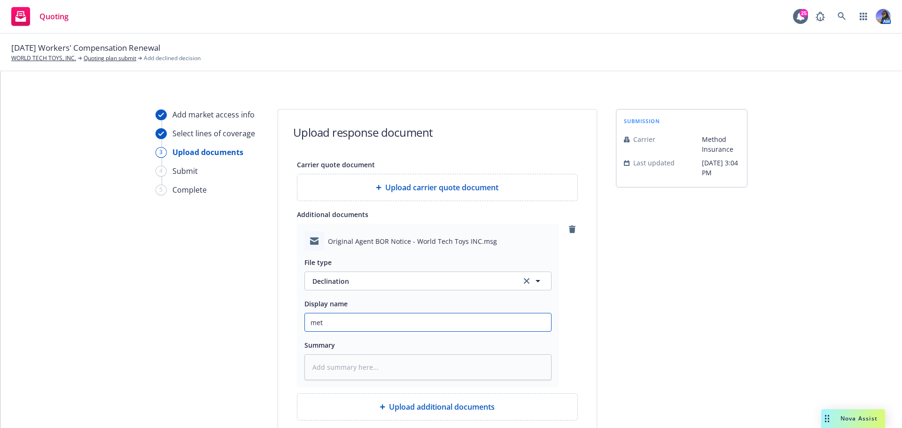
type textarea "x"
type input "me"
type textarea "x"
type input "m"
type textarea "x"
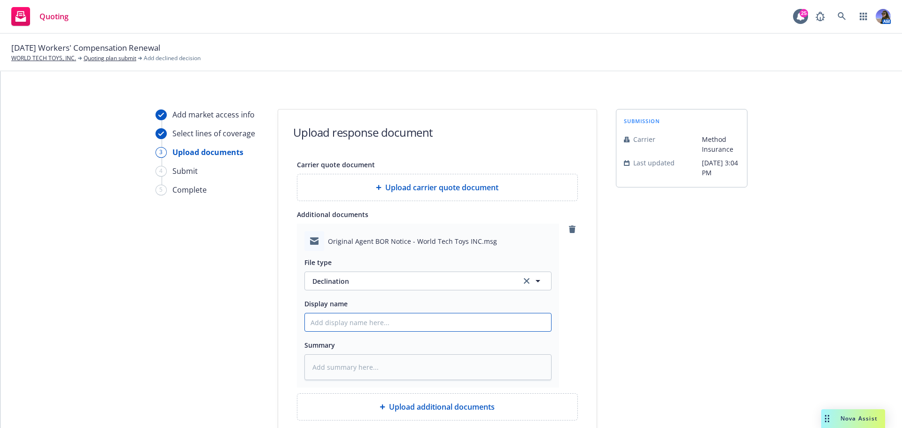
type textarea "x"
type input "M"
type textarea "x"
type input "ME"
type textarea "x"
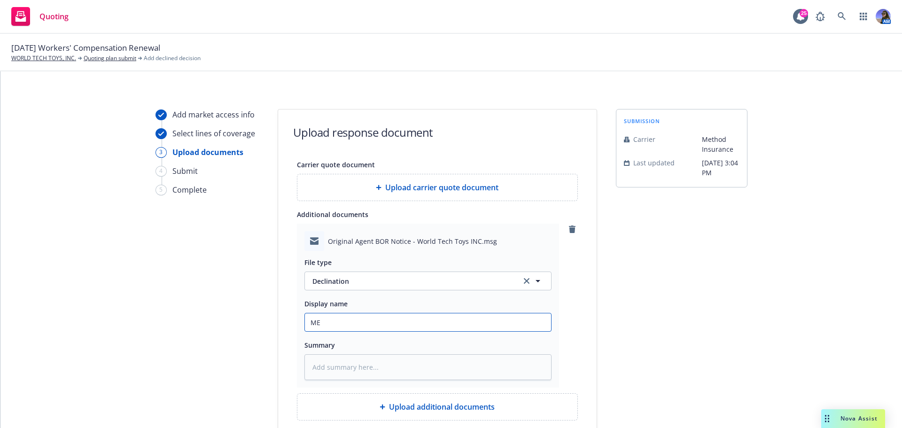
type input "MET"
type textarea "x"
type input "METH"
type textarea "x"
type input "METHO"
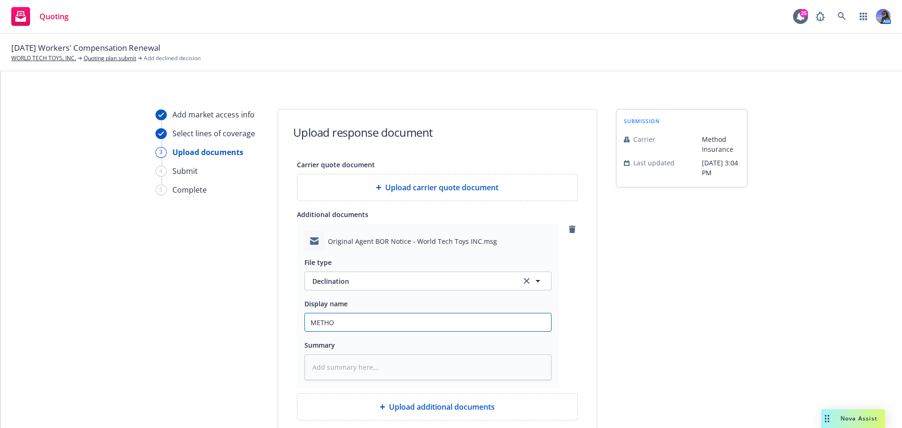
type textarea "x"
type input "METHOD"
type textarea "x"
type input "METHOD"
type textarea "x"
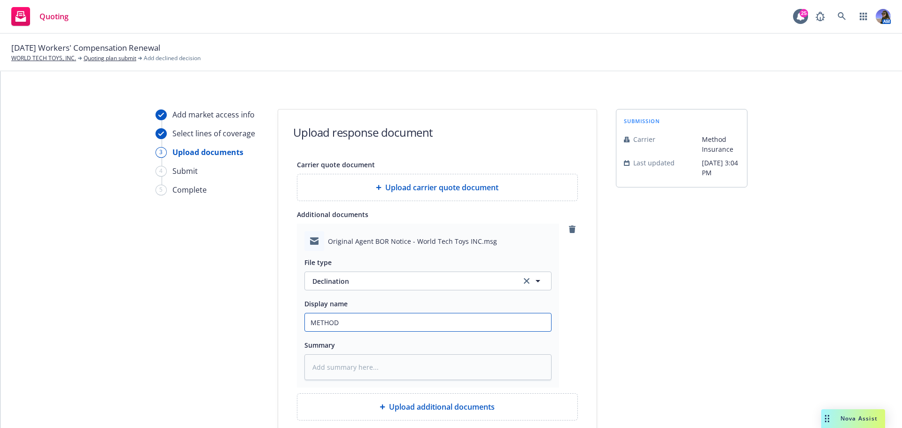
type input "METHOD E"
type textarea "x"
type input "METHOD EM"
type textarea "x"
type input "METHOD EM;"
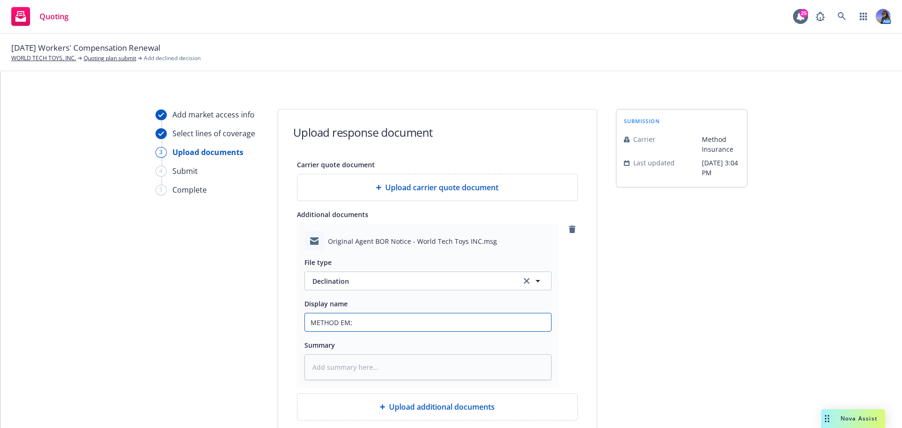
type textarea "x"
type input "METHOD EM;"
type textarea "x"
type input "METHOD EM; D"
type textarea "x"
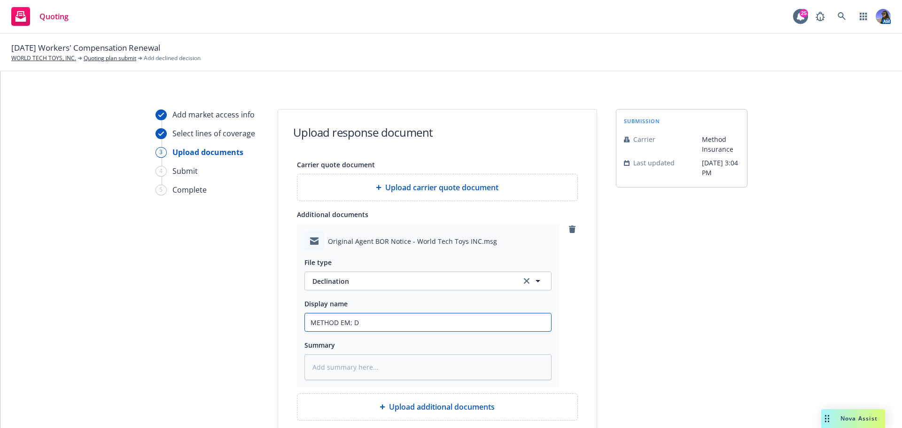
type input "METHOD EM; DE"
type textarea "x"
type input "METHOD EM; DEC"
type textarea "x"
type input "METHOD EM; DECL"
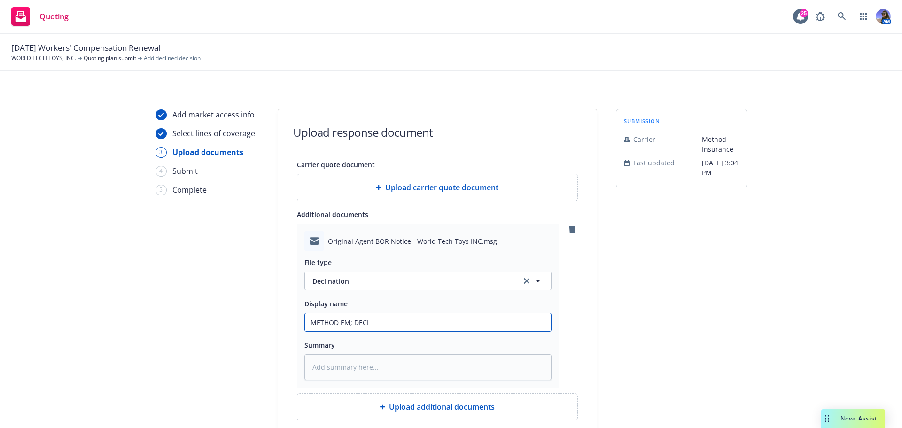
type textarea "x"
type input "METHOD EM; DECLI"
type textarea "x"
type input "METHOD EM; DECLIN"
type textarea "x"
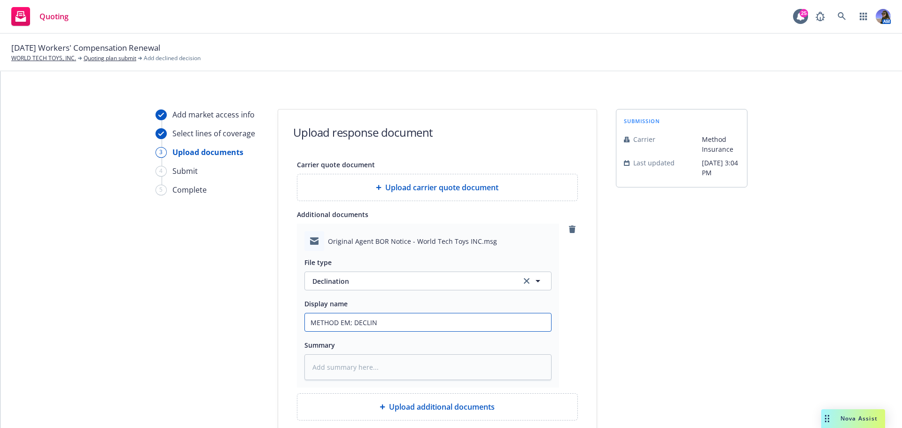
type input "METHOD EM; DECLINE"
type textarea "x"
type input "METHOD EM; DECLINE;"
type textarea "x"
type input "METHOD EM; DECLINE;"
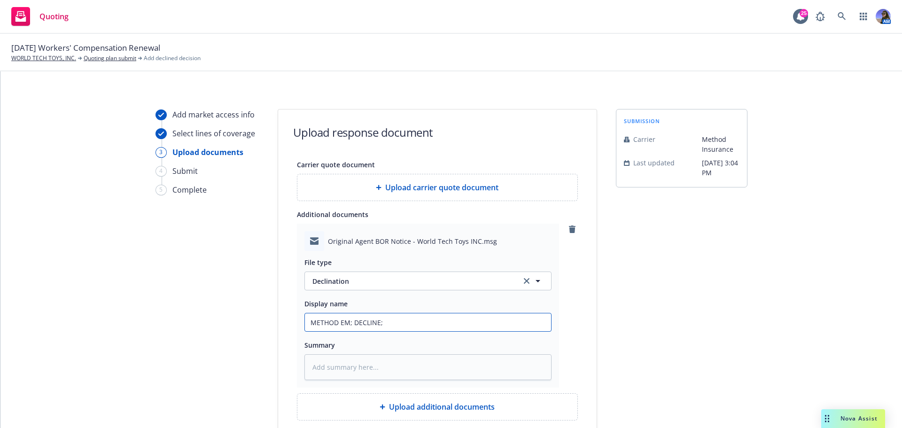
type textarea "x"
type input "METHOD EM; DECLINE; B"
type textarea "x"
type input "METHOD EM; DECLINE; BO"
type textarea "x"
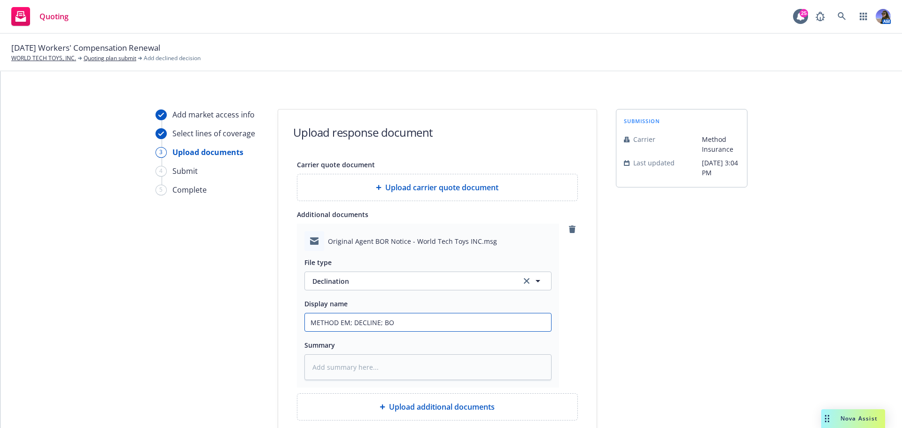
type input "METHOD EM; DECLINE; BOR"
type textarea "x"
type input "METHOD EM; DECLINE; BOR"
type textarea "x"
type input "METHOD EM; DECLINE; BOR R"
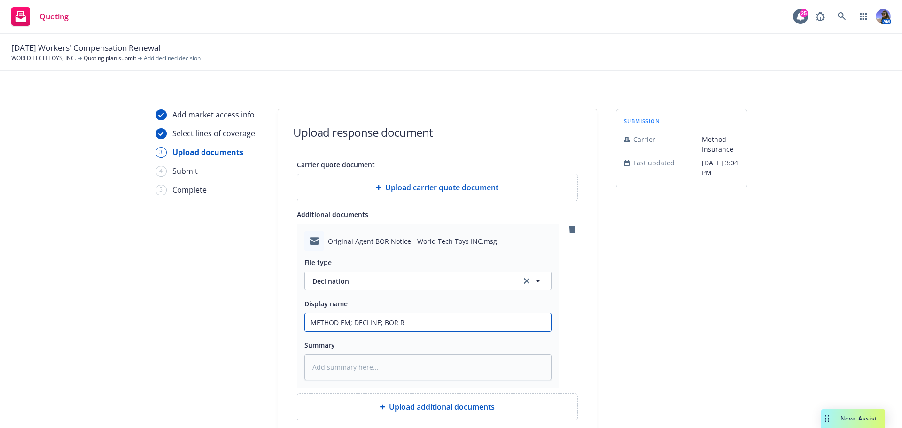
type textarea "x"
type input "METHOD EM; DECLINE; BOR RE"
type textarea "x"
type input "METHOD EM; DECLINE; BOR REC"
type textarea "x"
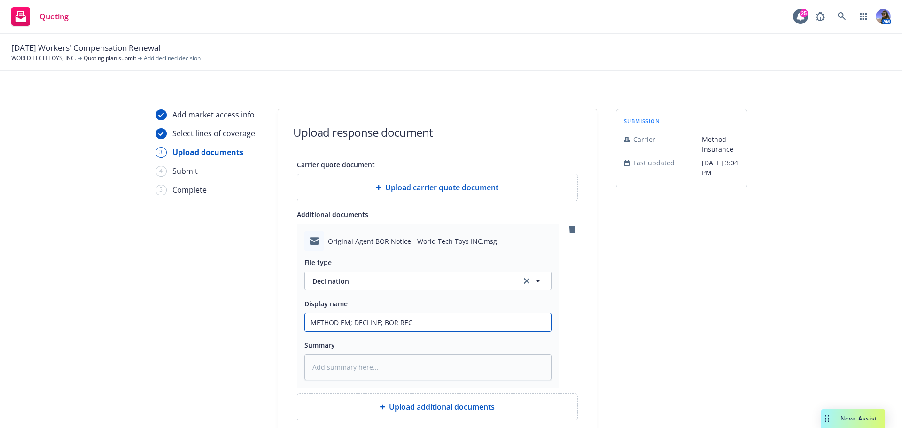
type input "METHOD EM; DECLINE; BOR REC'"
type textarea "x"
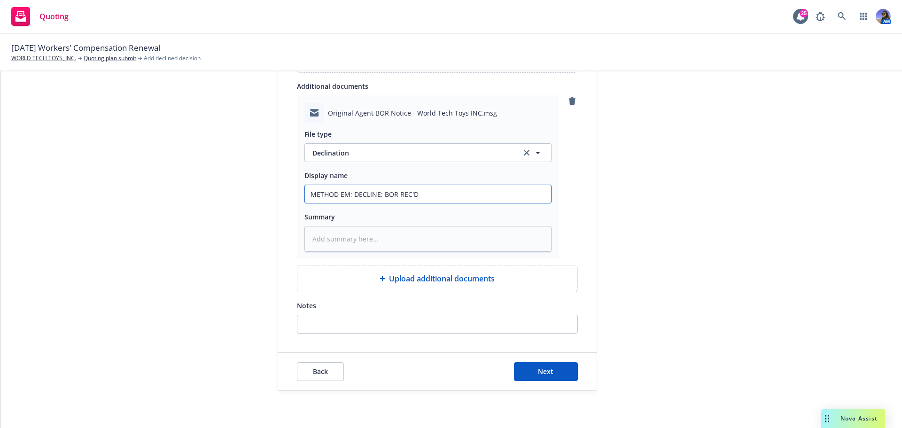
scroll to position [129, 0]
type input "METHOD EM; DECLINE; BOR REC'D"
click at [552, 369] on button "Next" at bounding box center [546, 371] width 64 height 19
type textarea "x"
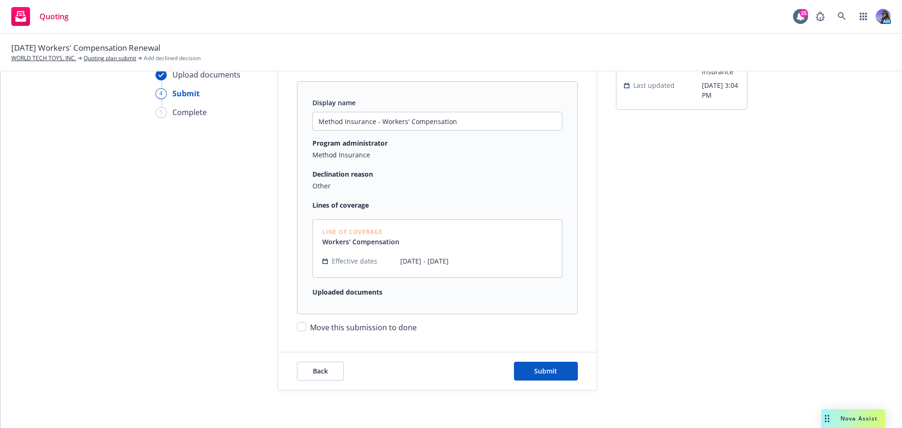
scroll to position [98, 0]
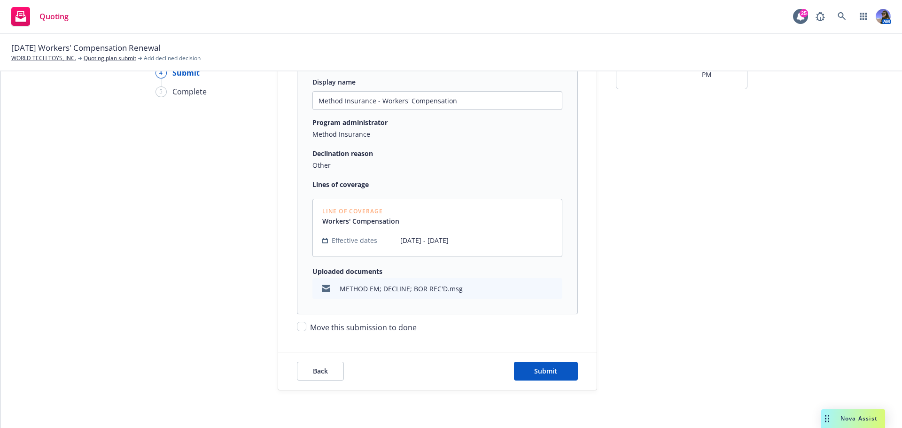
click at [362, 322] on span "Move this submission to done" at bounding box center [363, 327] width 107 height 10
click at [306, 322] on input "Move this submission to done" at bounding box center [301, 326] width 9 height 9
checkbox input "true"
click at [534, 371] on span "Submit" at bounding box center [545, 370] width 23 height 9
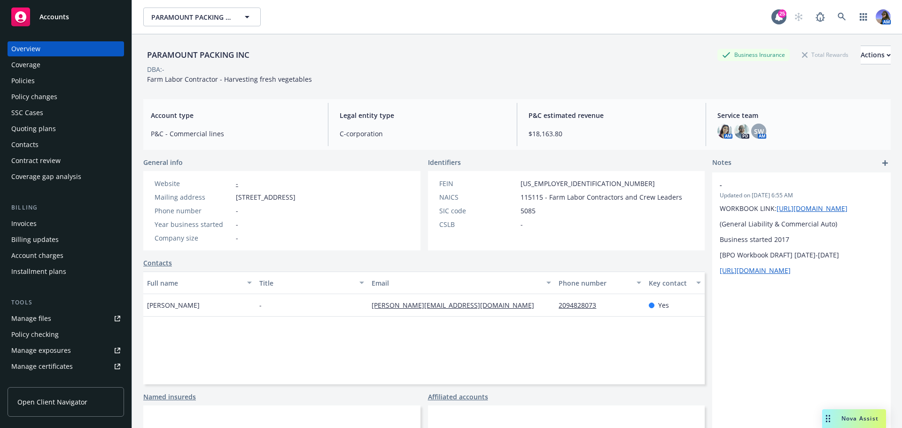
click at [34, 86] on div "Policies" at bounding box center [65, 80] width 109 height 15
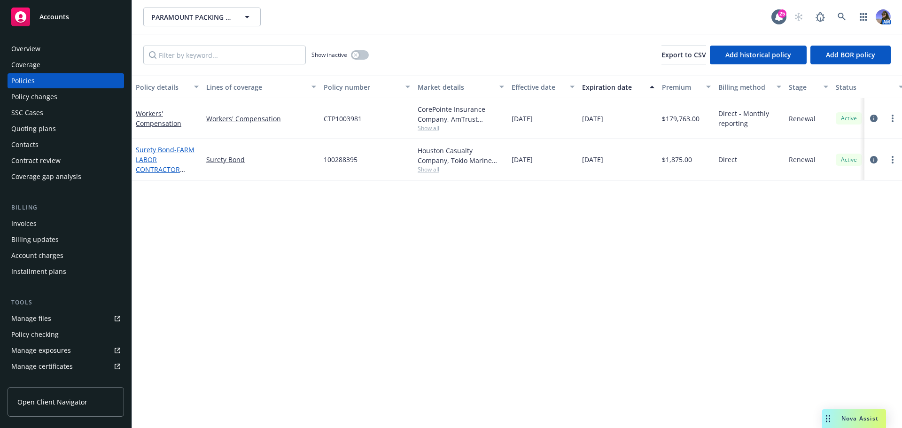
click at [170, 152] on link "Surety Bond - FARM LABOR CONTRACTOR ([GEOGRAPHIC_DATA])" at bounding box center [166, 169] width 61 height 48
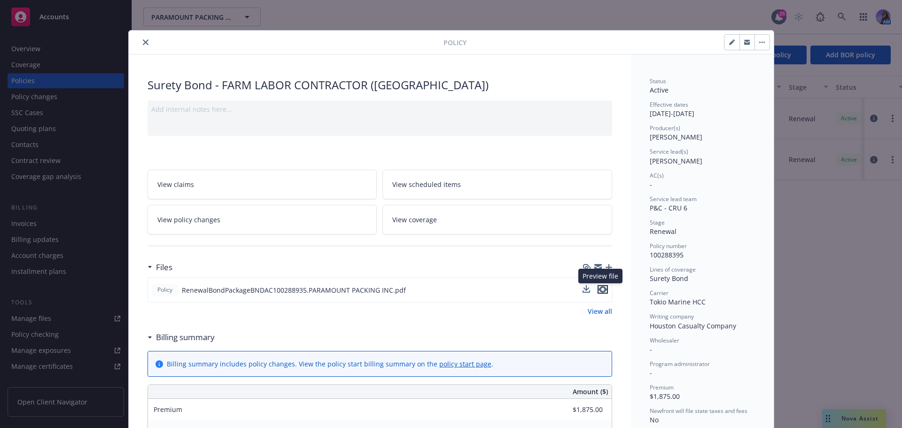
click at [599, 287] on icon "preview file" at bounding box center [602, 289] width 8 height 7
click at [144, 39] on button "close" at bounding box center [145, 42] width 11 height 11
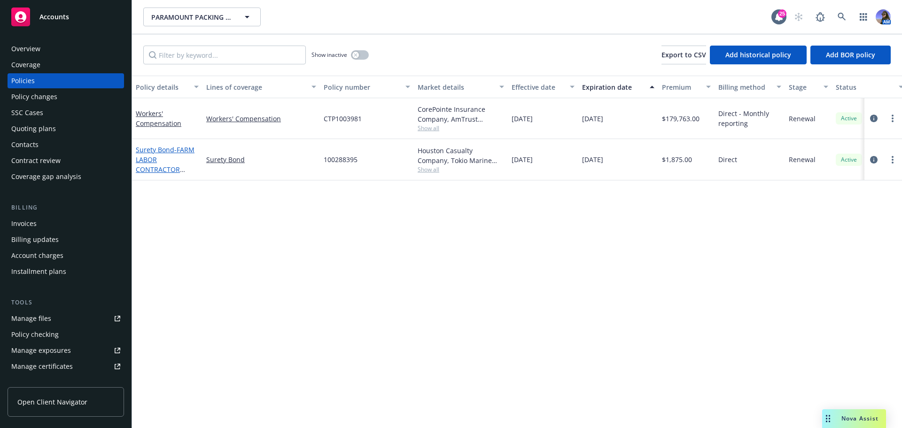
click at [159, 148] on link "Surety Bond - FARM LABOR CONTRACTOR ([GEOGRAPHIC_DATA])" at bounding box center [166, 169] width 61 height 48
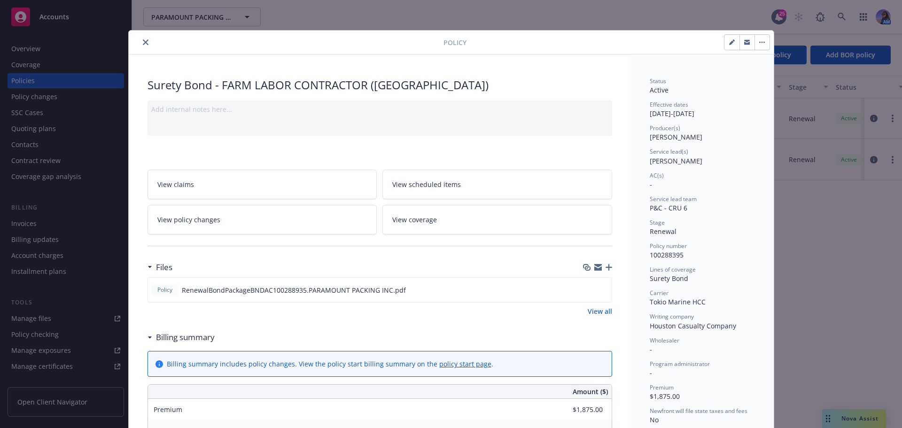
scroll to position [28, 0]
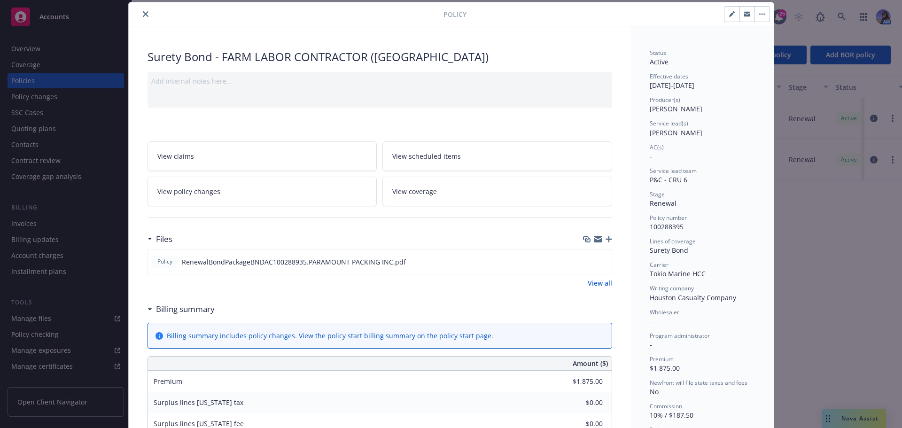
click at [143, 9] on button "close" at bounding box center [145, 13] width 11 height 11
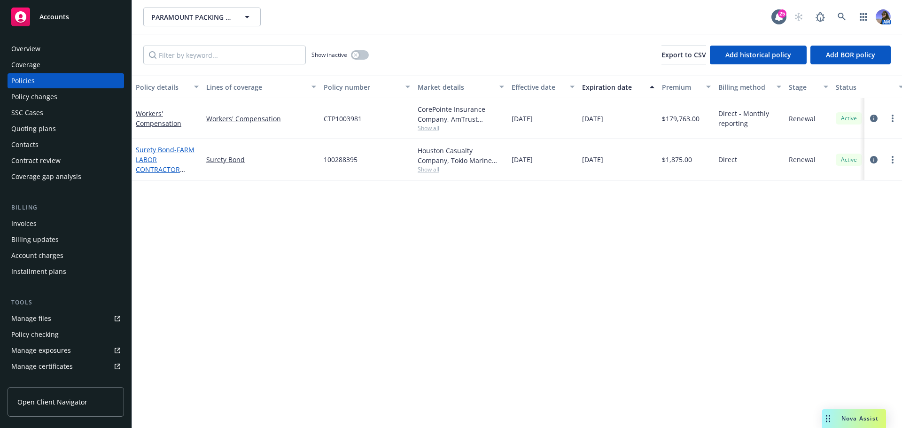
click at [150, 148] on link "Surety Bond - FARM LABOR CONTRACTOR ([GEOGRAPHIC_DATA])" at bounding box center [166, 169] width 61 height 48
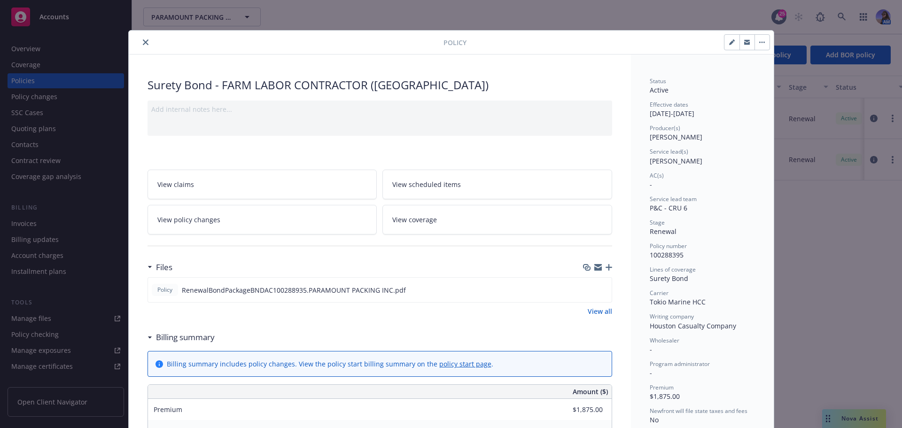
click at [605, 265] on icon "button" at bounding box center [608, 267] width 7 height 7
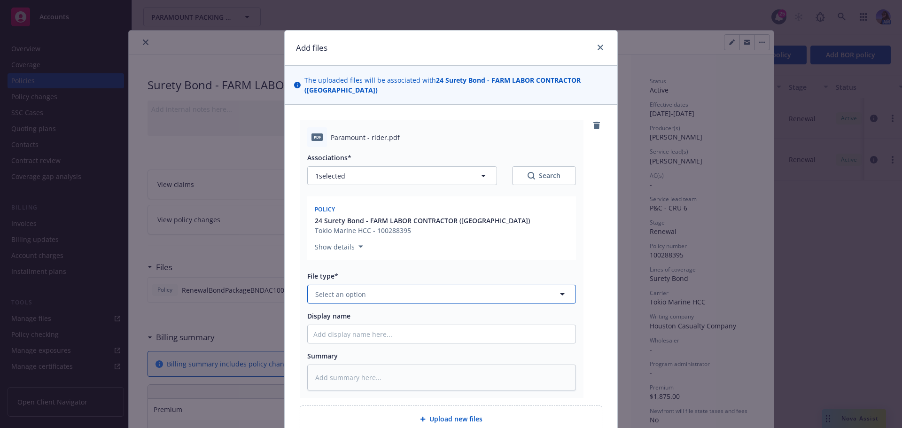
click at [347, 289] on span "Select an option" at bounding box center [340, 294] width 51 height 10
drag, startPoint x: 382, startPoint y: 285, endPoint x: 258, endPoint y: 278, distance: 124.6
click at [258, 278] on div "Add files The uploaded files will be associated with 24 Surety Bond - FARM LABO…" at bounding box center [451, 214] width 902 height 428
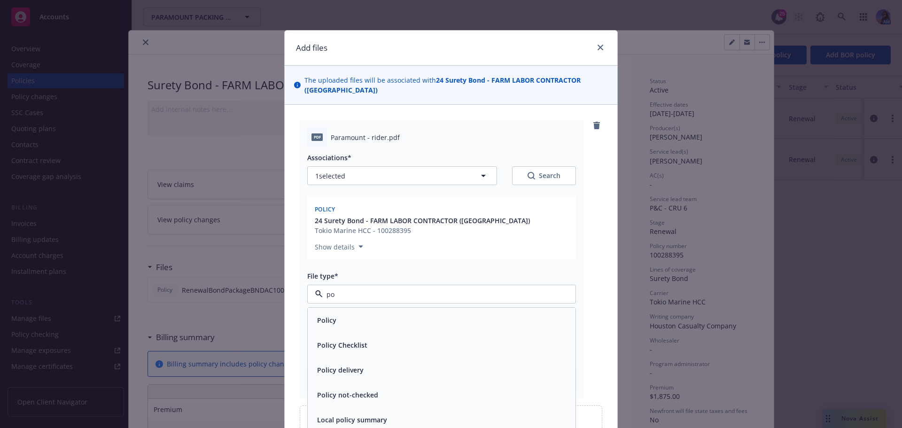
type input "p"
type input "end"
click at [360, 315] on div "Endorsement" at bounding box center [441, 320] width 256 height 14
click at [332, 325] on input "Display name" at bounding box center [442, 334] width 268 height 18
type textarea "x"
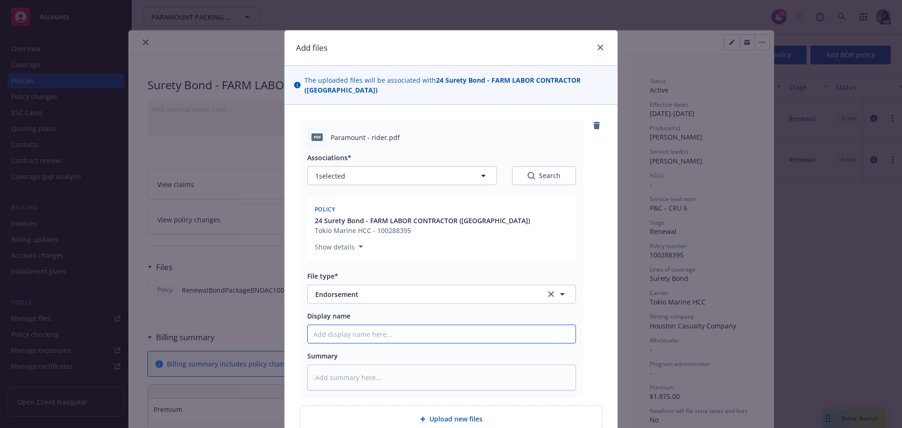
type input "P"
type textarea "x"
type input "Pa"
type textarea "x"
type input "Par"
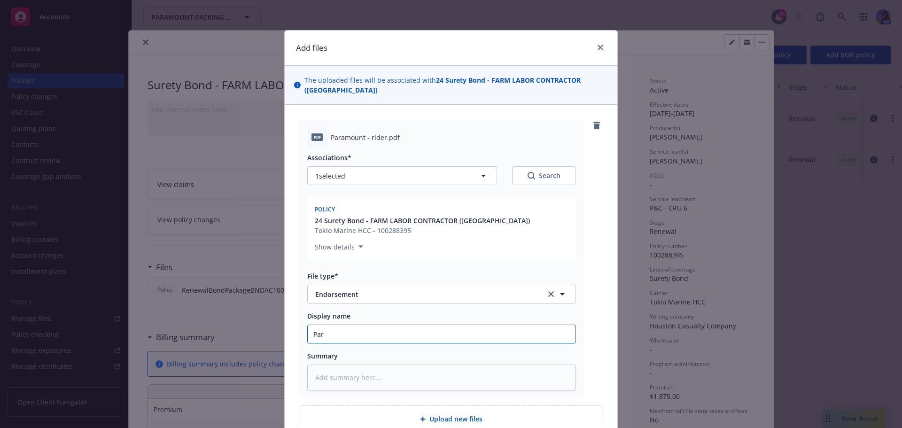
type textarea "x"
type input "Para"
type textarea "x"
type input "Param"
type textarea "x"
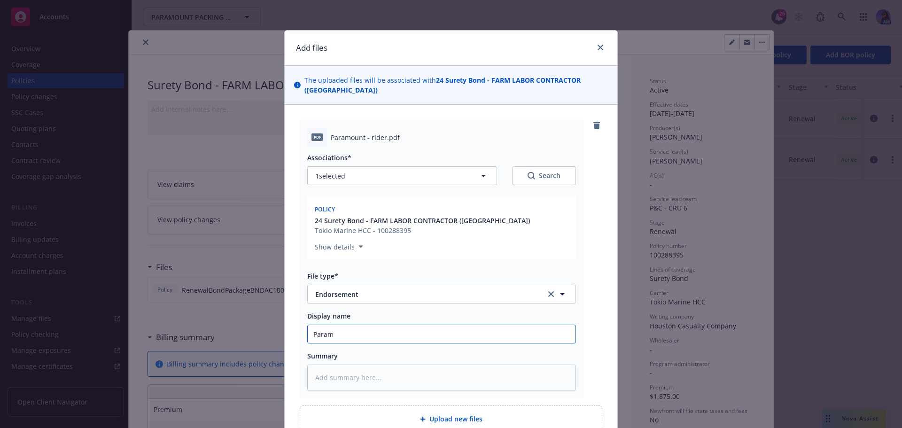
type input "[PERSON_NAME]"
type textarea "x"
type input "Paramou"
type textarea "x"
type input "Paramoun"
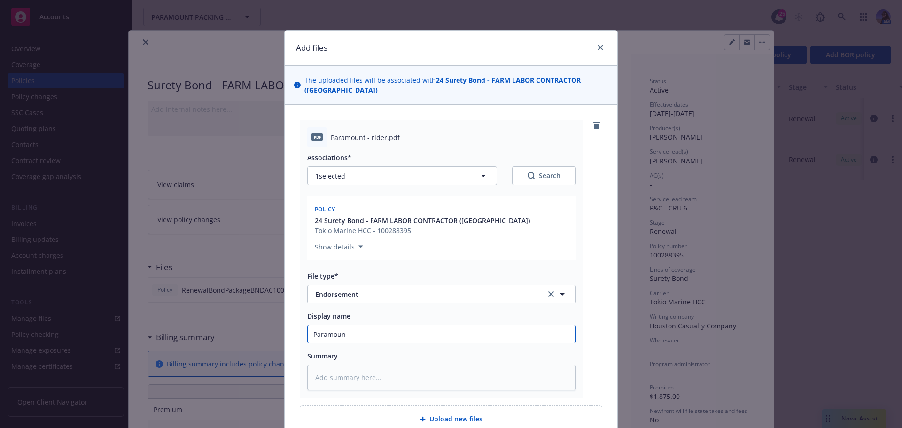
type textarea "x"
type input "Paramount"
type textarea "x"
type input "Paramount"
type textarea "x"
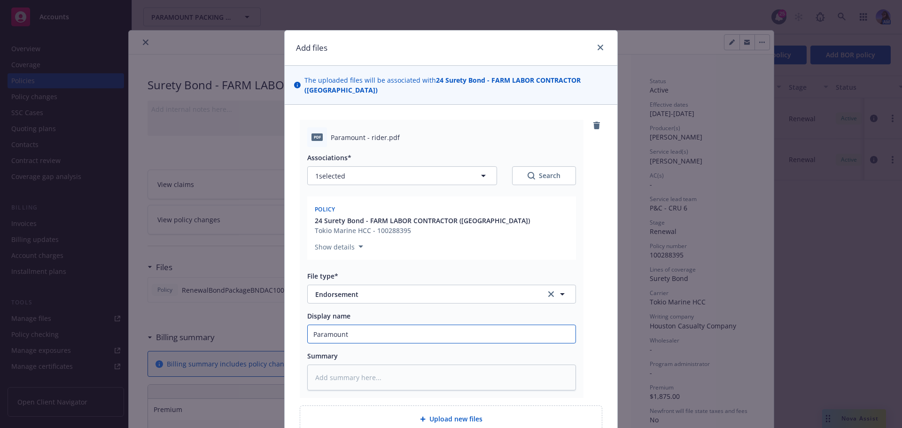
type input "Paramount -"
type textarea "x"
type input "Paramount -"
type textarea "x"
type input "Paramount - RI"
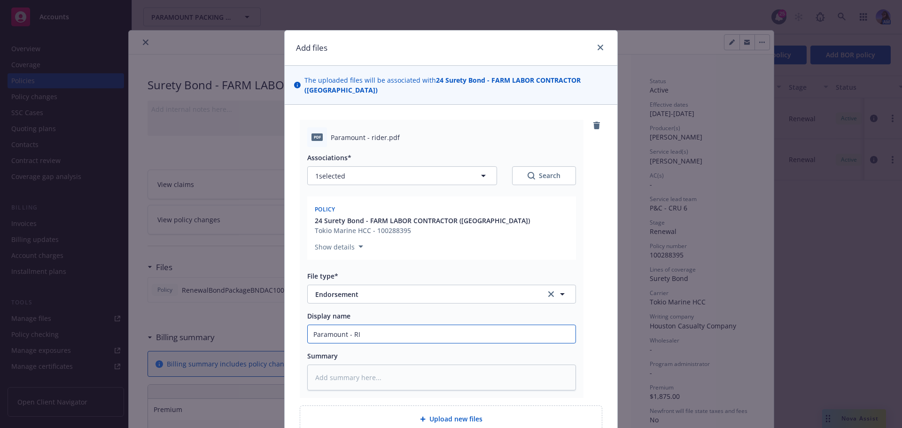
type textarea "x"
type input "Paramount - RID"
type textarea "x"
type input "Paramount - RIDE"
type textarea "x"
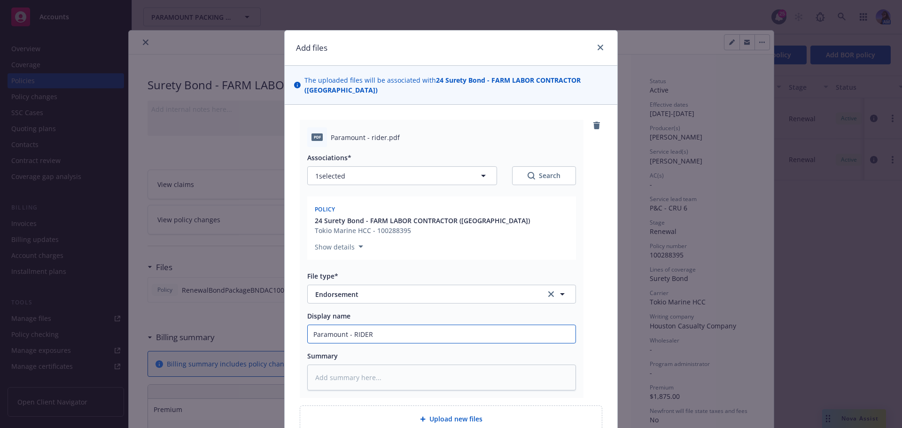
type input "Paramount - RIDER"
type textarea "x"
type textarea "M"
type textarea "x"
type textarea "Ma"
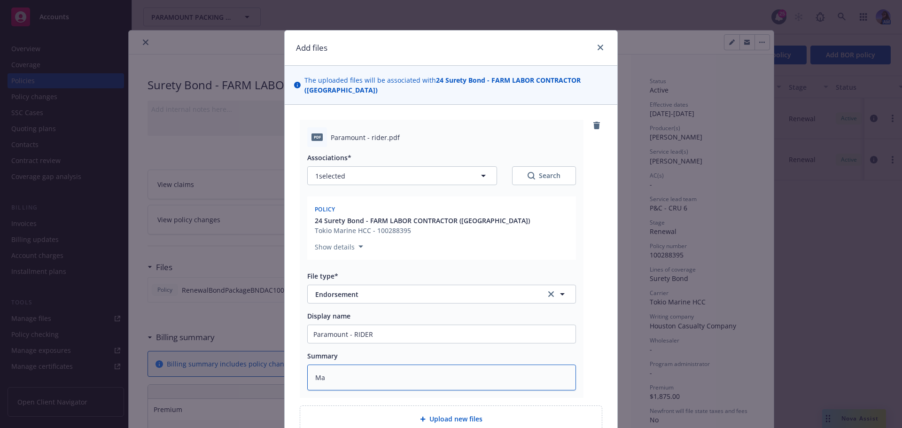
type textarea "x"
type textarea "Mal"
type textarea "x"
type textarea "Mal"
type textarea "x"
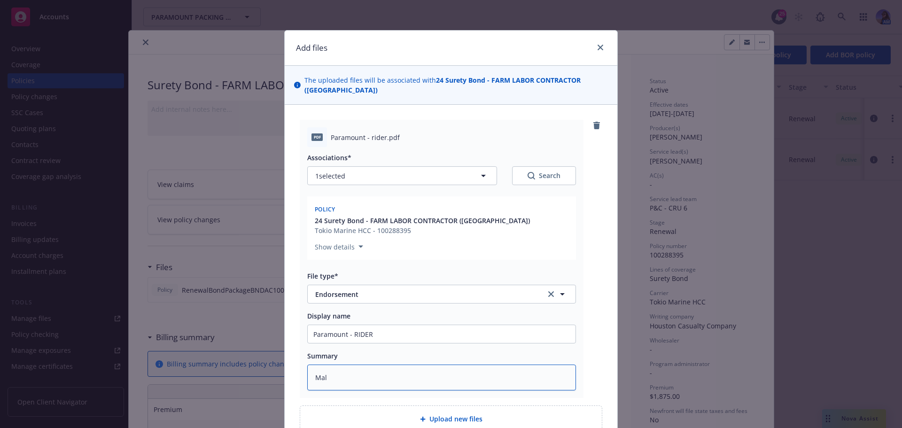
type textarea "Ma"
type textarea "x"
type textarea "Mai"
type textarea "x"
type textarea "Mail"
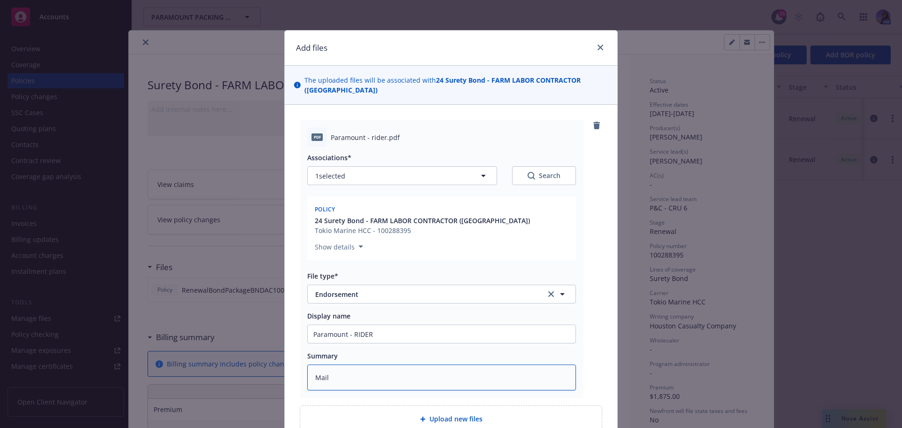
type textarea "x"
type textarea "Maili"
type textarea "x"
type textarea "Mailin"
type textarea "x"
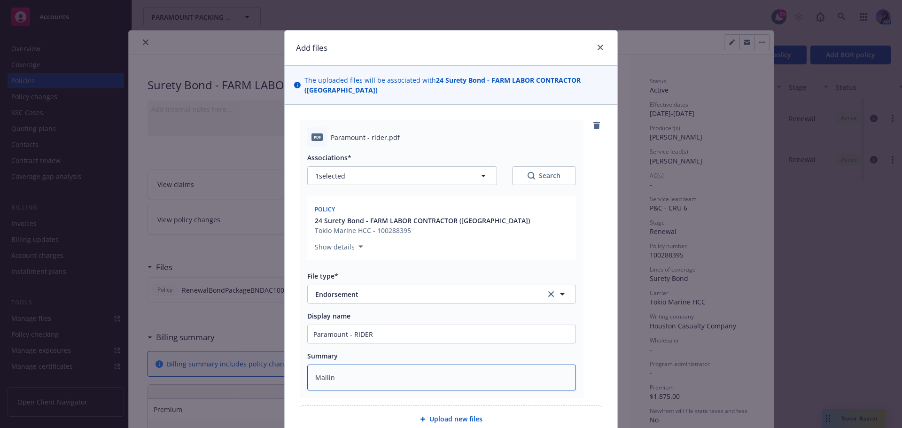
type textarea "Mailing"
type textarea "x"
type textarea "Mailing"
type textarea "x"
type textarea "Mailing a"
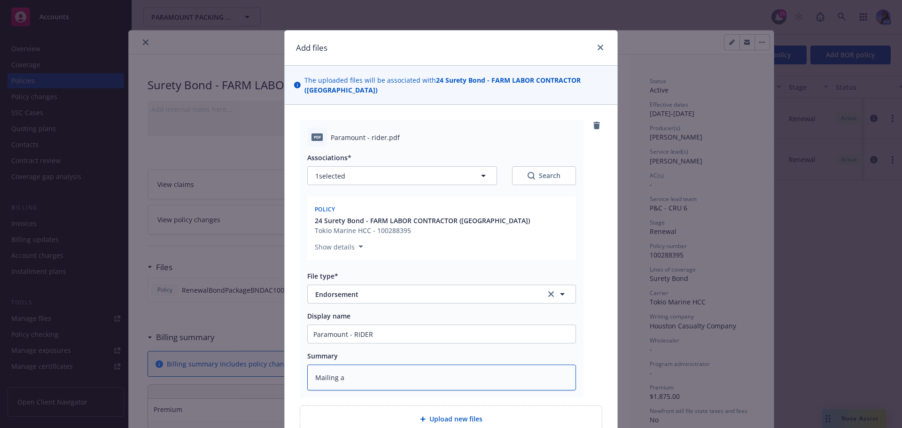
type textarea "x"
type textarea "Mailing ad"
type textarea "x"
type textarea "Mailing add"
type textarea "x"
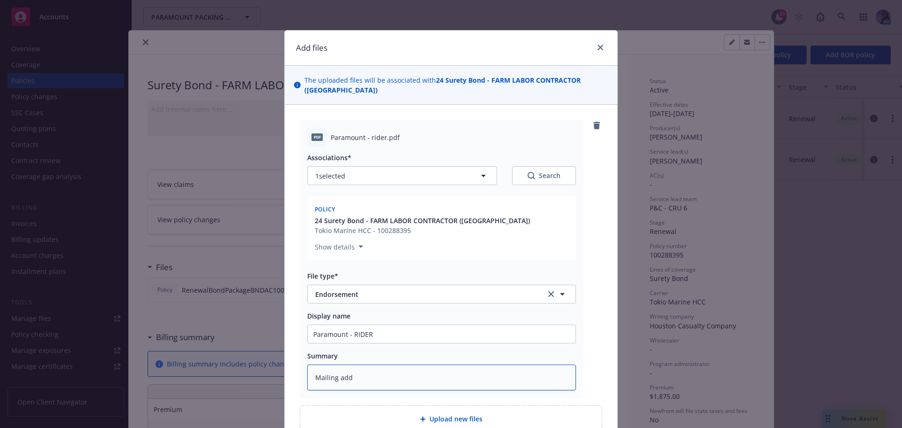
type textarea "Mailing addr"
type textarea "x"
type textarea "Mailing addre"
type textarea "x"
type textarea "Mailing addres"
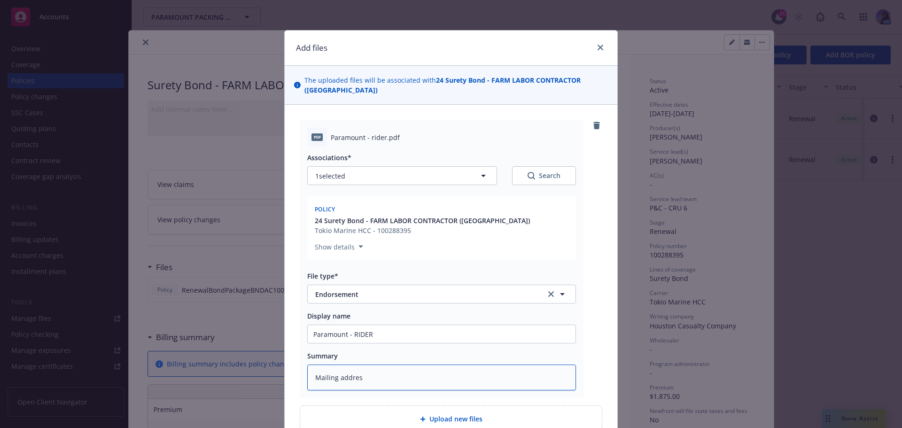
type textarea "x"
type textarea "Mailing address"
type textarea "x"
type textarea "Mailing address"
type textarea "x"
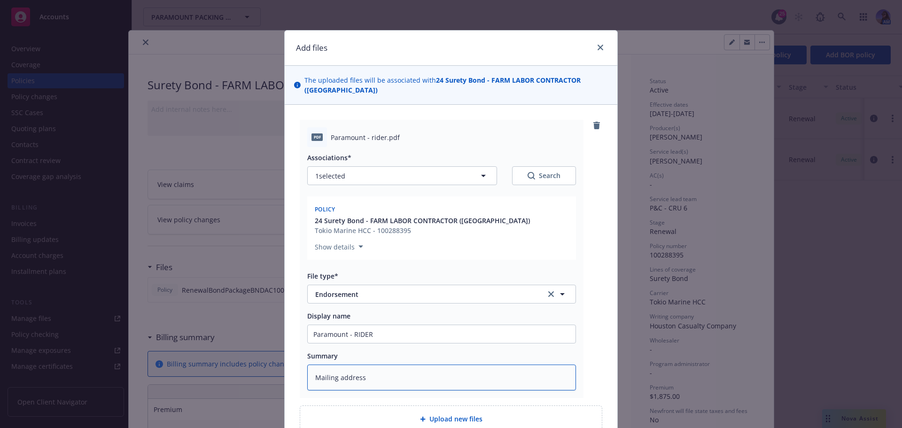
type textarea "Mailing address c"
type textarea "x"
type textarea "Mailing address co"
type textarea "x"
type textarea "Mailing address cor"
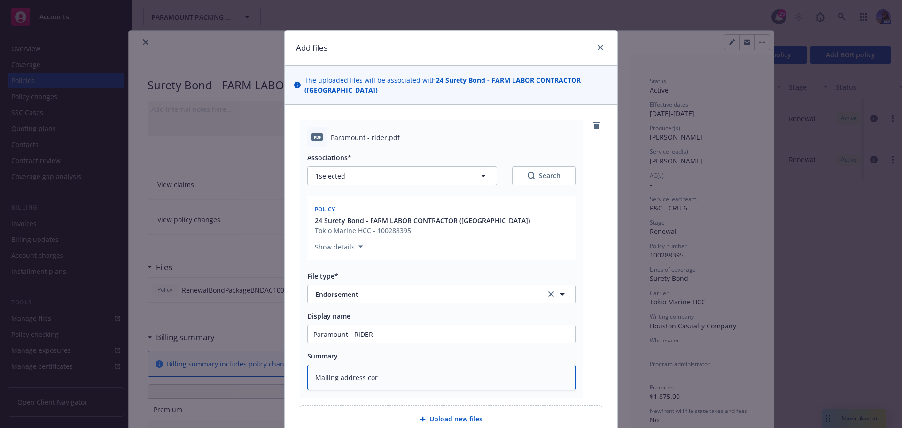
type textarea "x"
type textarea "Mailing address corr"
type textarea "x"
type textarea "Mailing address corre"
type textarea "x"
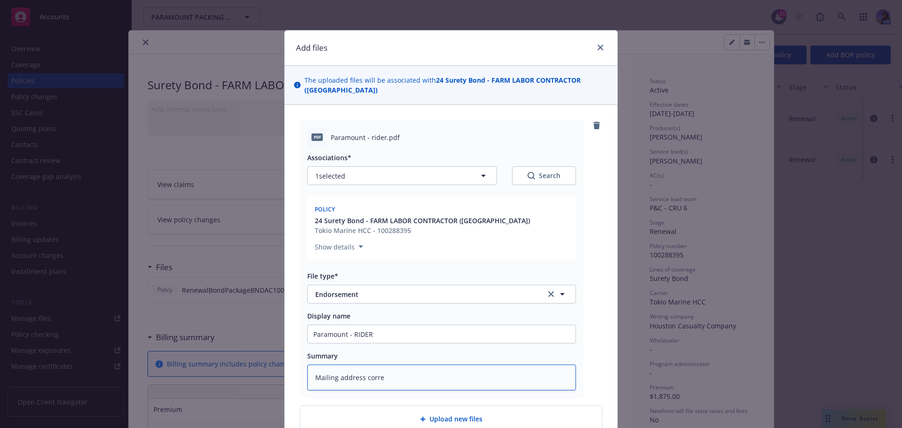
type textarea "Mailing address correc"
type textarea "x"
type textarea "Mailing address correct"
type textarea "x"
type textarea "Mailing address correcti"
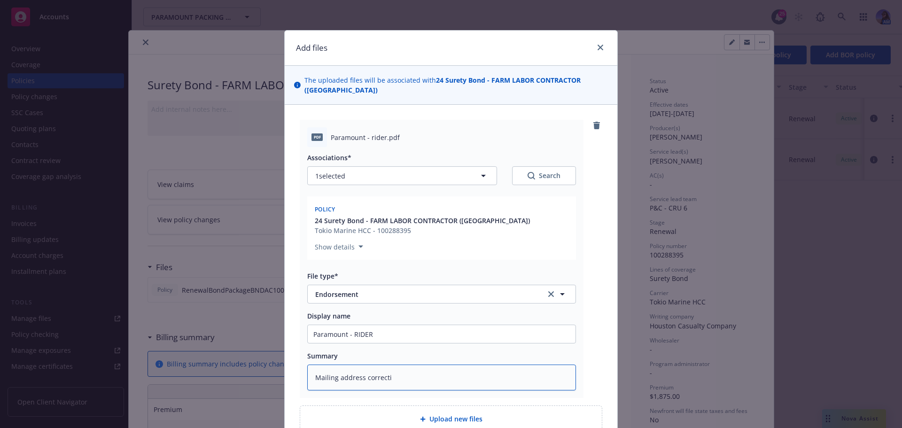
type textarea "x"
type textarea "Mailing address correctio"
type textarea "x"
type textarea "Mailing address correction"
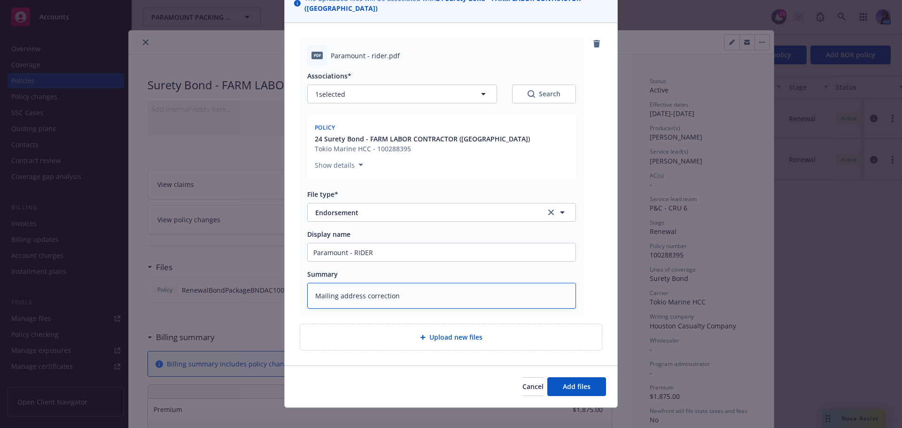
type textarea "x"
type textarea "Mailing address correction"
type textarea "x"
type textarea "Mailing address correction ("
type textarea "x"
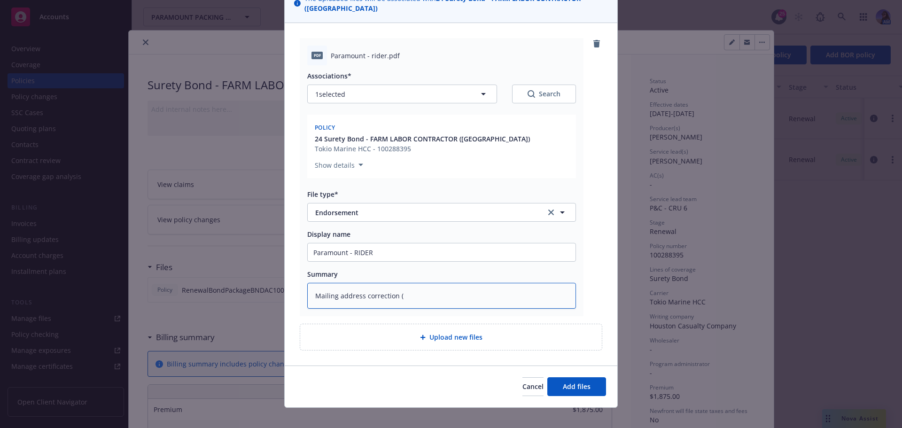
type textarea "Mailing address correction (n"
type textarea "x"
type textarea "Mailing address correction (no"
type textarea "x"
type textarea "Mailing address correction (non"
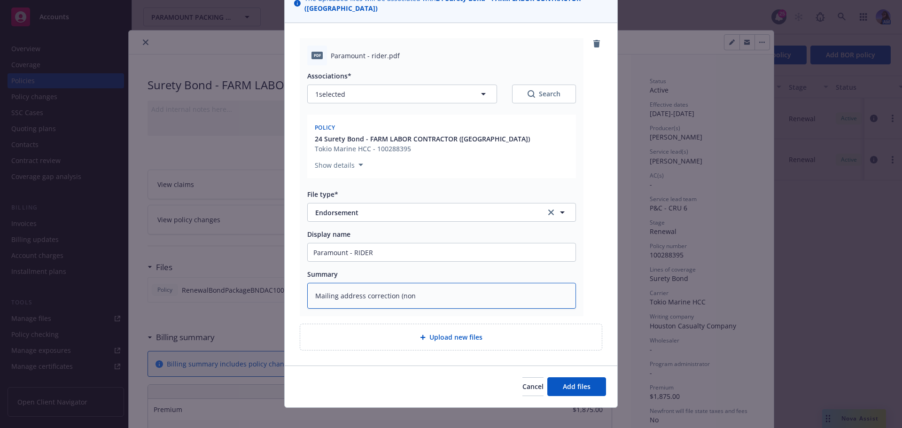
type textarea "x"
type textarea "Mailing address correction (non-"
type textarea "x"
type textarea "Mailing address correction (non-n"
type textarea "x"
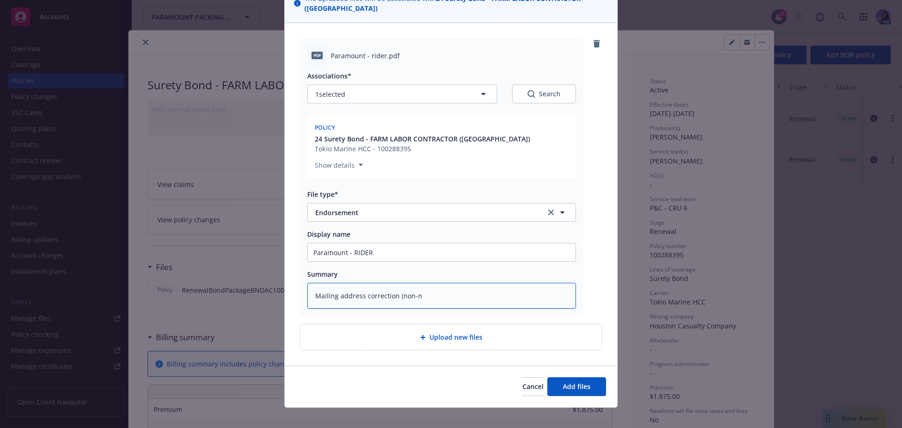
type textarea "Mailing address correction (non-no"
type textarea "x"
type textarea "Mailing address correction (non-not"
type textarea "x"
type textarea "Mailing address correction (non-noti"
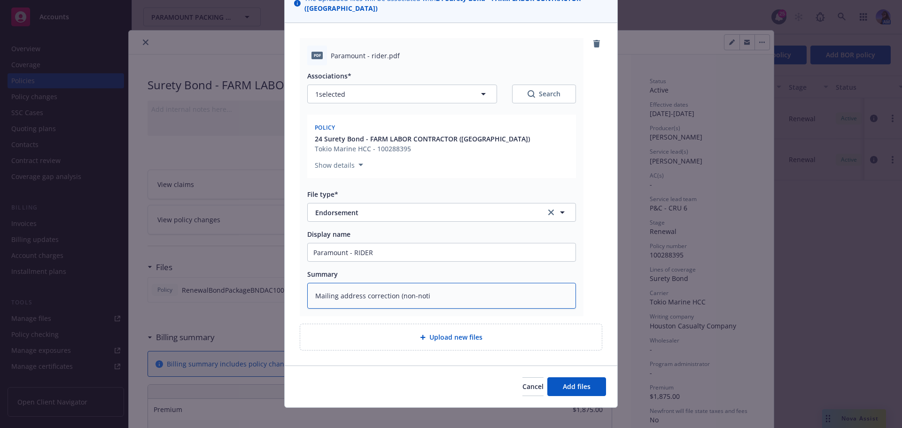
type textarea "x"
type textarea "Mailing address correction (non-notir"
type textarea "x"
type textarea "Mailing address correction (non-notira"
type textarea "x"
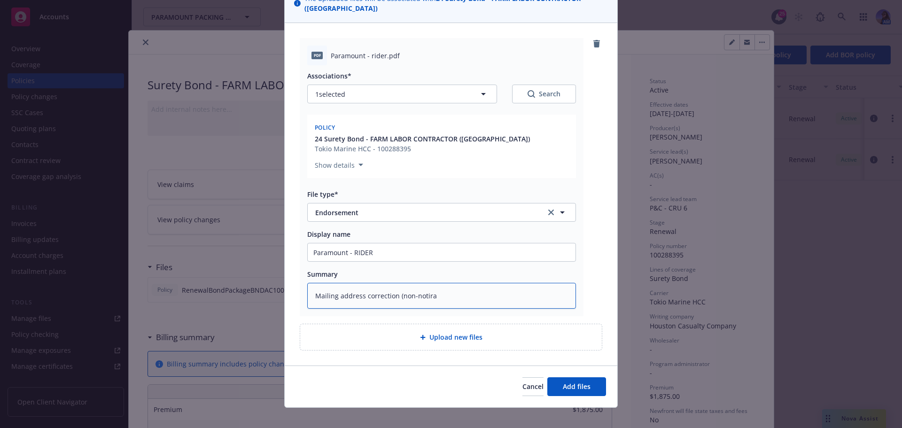
type textarea "Mailing address correction (non-notir"
type textarea "x"
type textarea "Mailing address correction (non-noti"
type textarea "x"
type textarea "Mailing address correction (non-not"
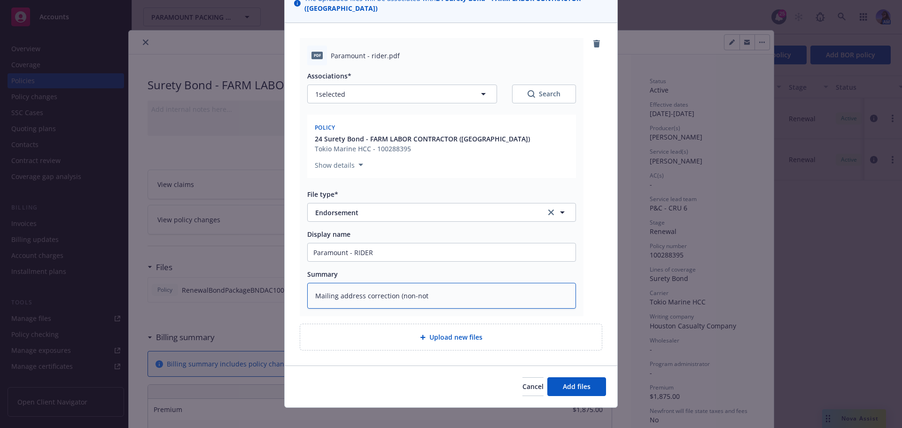
type textarea "x"
type textarea "Mailing address correction (non-nota"
type textarea "x"
type textarea "Mailing address correction (non-notar"
type textarea "x"
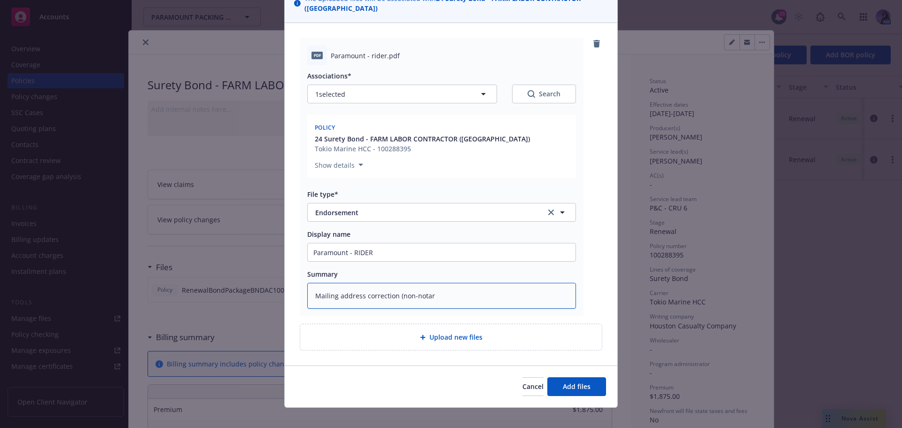
type textarea "Mailing address correction (non-notari"
type textarea "x"
type textarea "Mailing address correction (non-notariz"
type textarea "x"
type textarea "Mailing address correction (non-notarize"
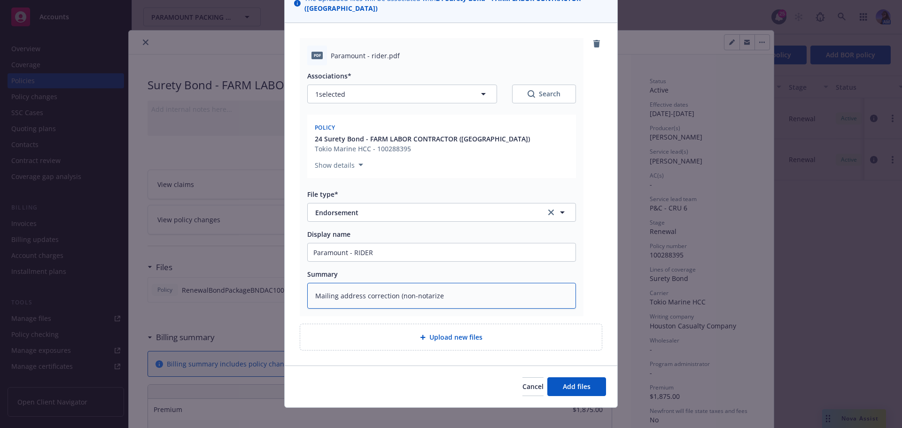
type textarea "x"
type textarea "Mailing address correction (non-notarized"
type textarea "x"
type textarea "Mailing address correction (non-notarized)"
click at [579, 382] on span "Add files" at bounding box center [577, 386] width 28 height 9
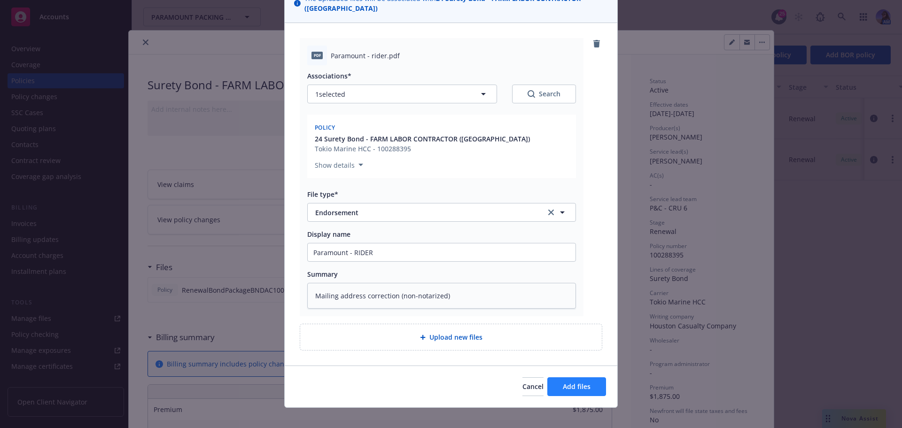
scroll to position [47, 0]
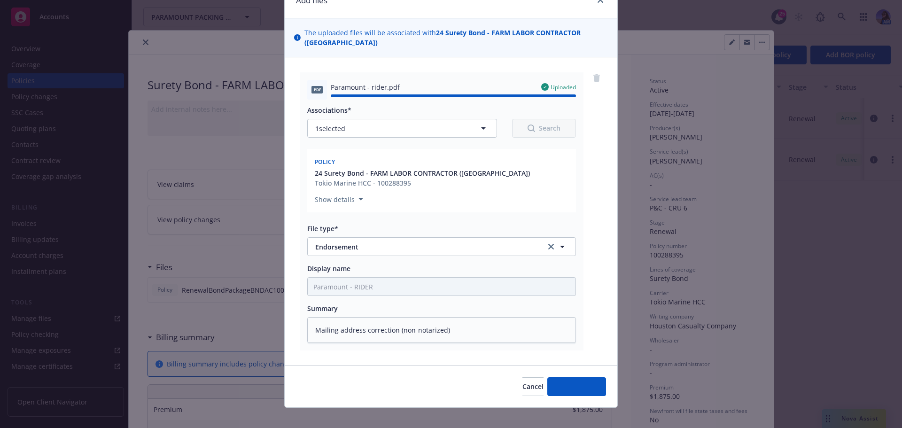
type textarea "x"
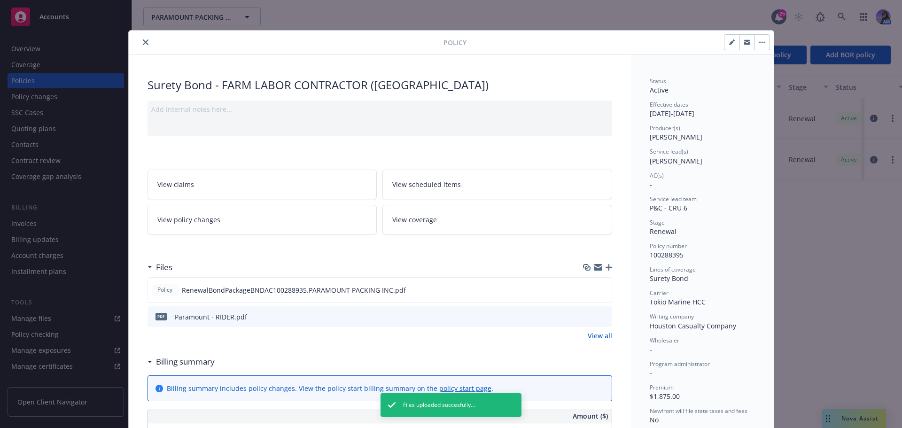
click at [600, 317] on icon "preview file" at bounding box center [603, 316] width 8 height 7
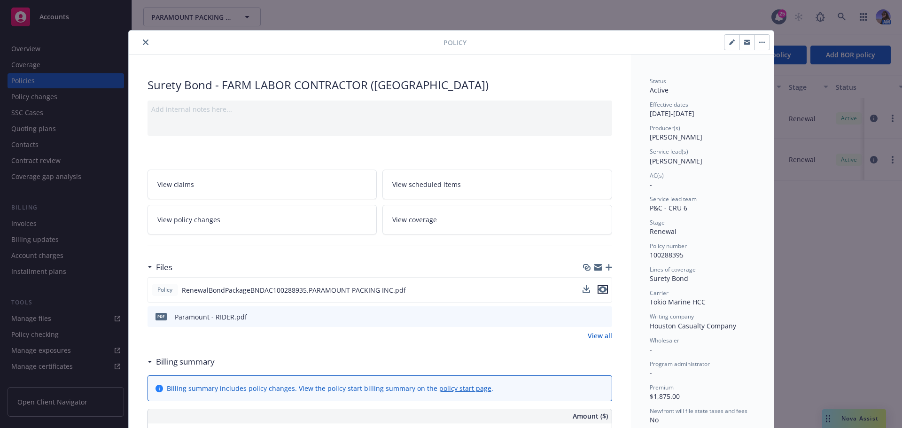
click at [600, 291] on icon "preview file" at bounding box center [602, 289] width 8 height 7
click at [143, 45] on icon "close" at bounding box center [146, 42] width 6 height 6
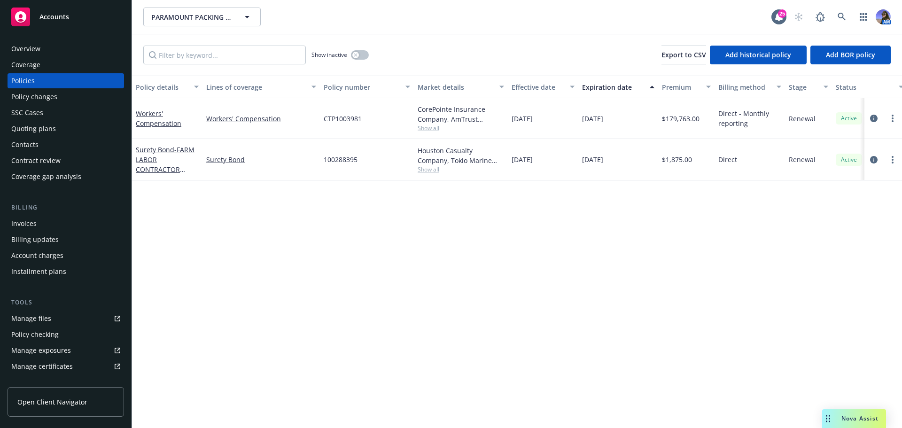
click at [35, 46] on div "Overview" at bounding box center [25, 48] width 29 height 15
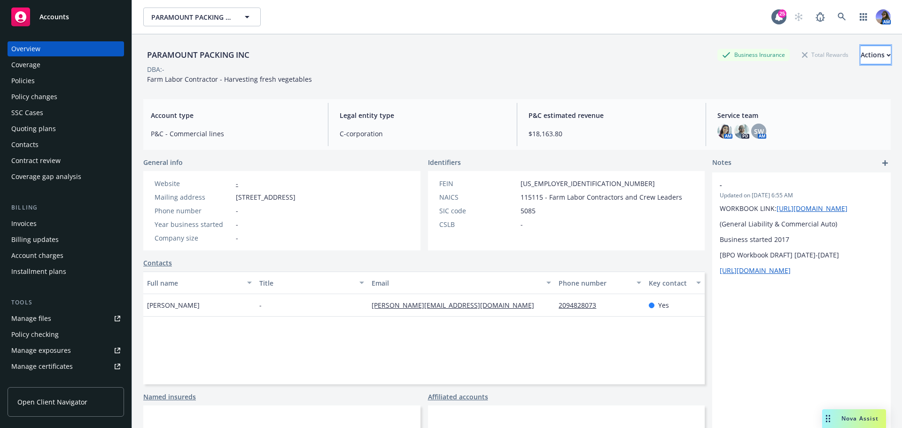
click at [860, 63] on div "Actions" at bounding box center [875, 55] width 30 height 18
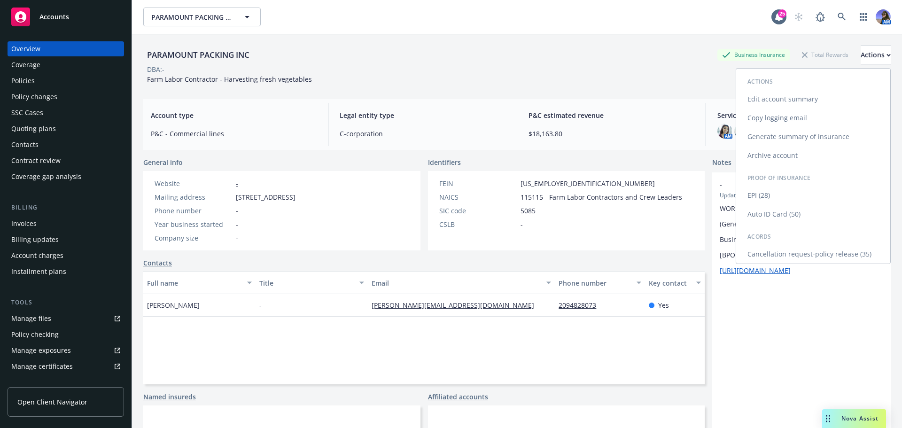
click at [774, 93] on link "Edit account summary" at bounding box center [813, 99] width 154 height 19
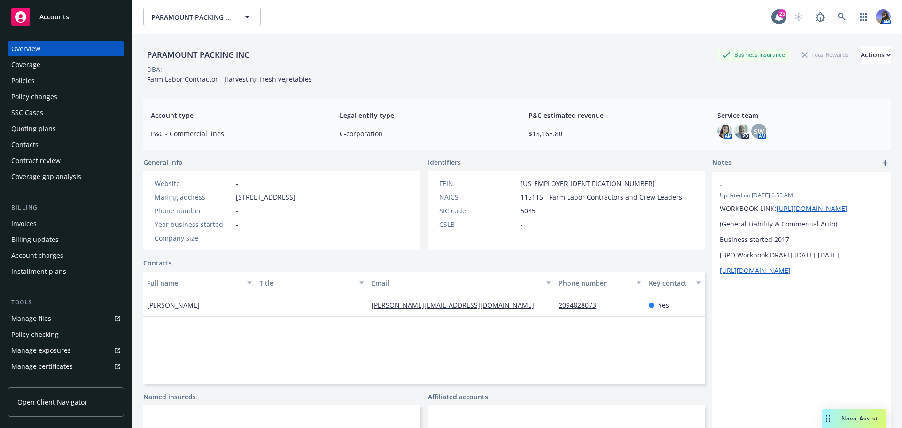
select select "US"
select select "C-corporation"
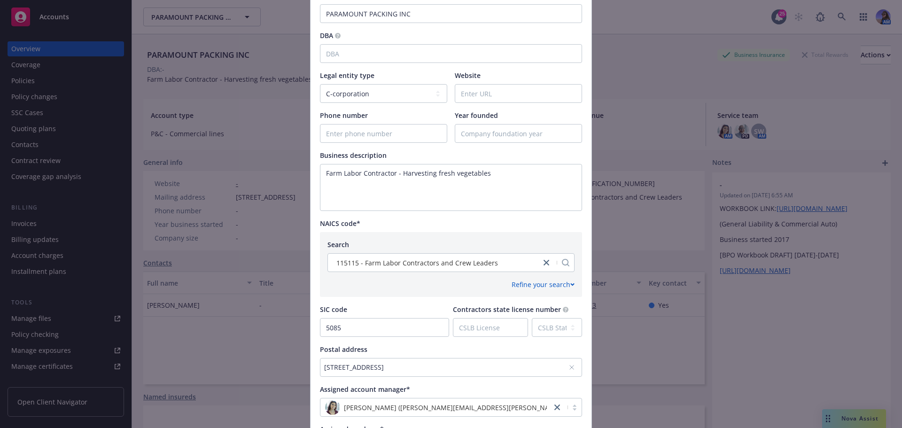
scroll to position [335, 0]
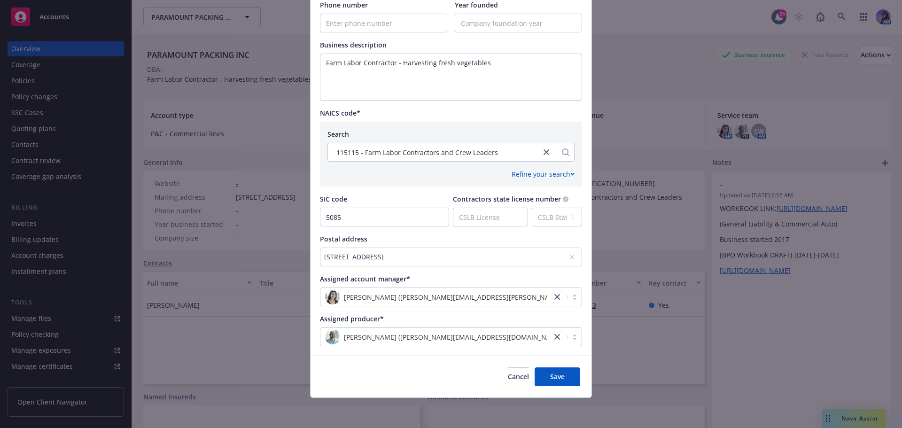
click at [358, 256] on div "PO Box 4118, Salinas, CA, 93912, USA" at bounding box center [446, 257] width 244 height 10
click at [358, 256] on div "Add custom address" at bounding box center [447, 264] width 187 height 30
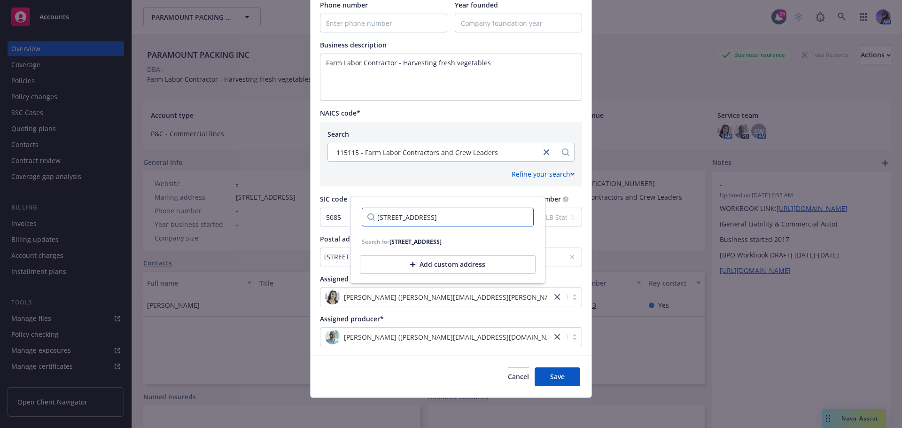
click at [416, 216] on input "PO Box 4118, Salinas, CA, 93912, USA" at bounding box center [448, 217] width 172 height 19
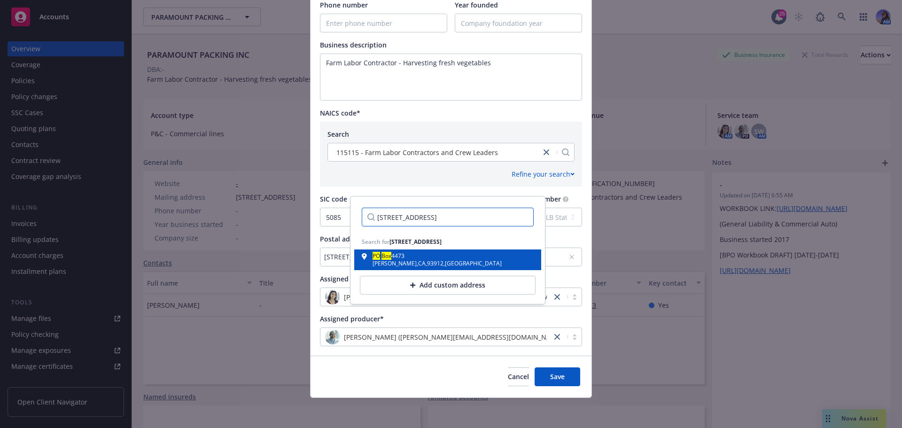
type input "PO Box 4473, Salinas, CA, 93912, USA"
click at [409, 257] on div "PO Box 4473" at bounding box center [436, 257] width 129 height 8
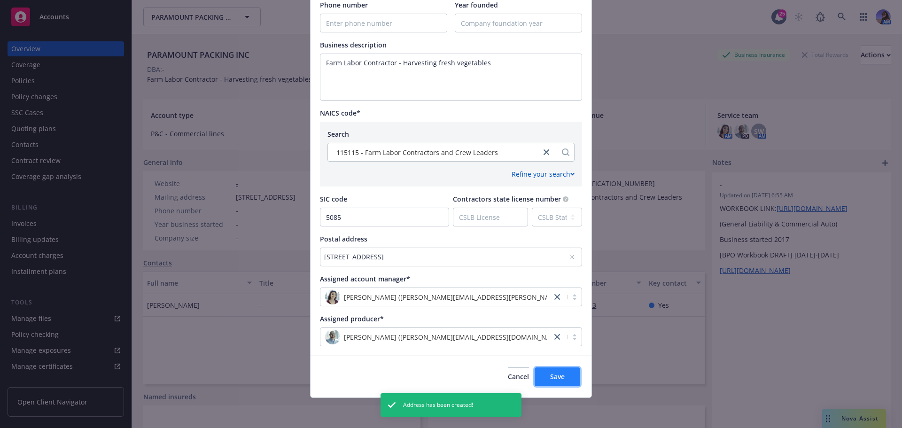
click at [551, 373] on span "Save" at bounding box center [557, 376] width 15 height 9
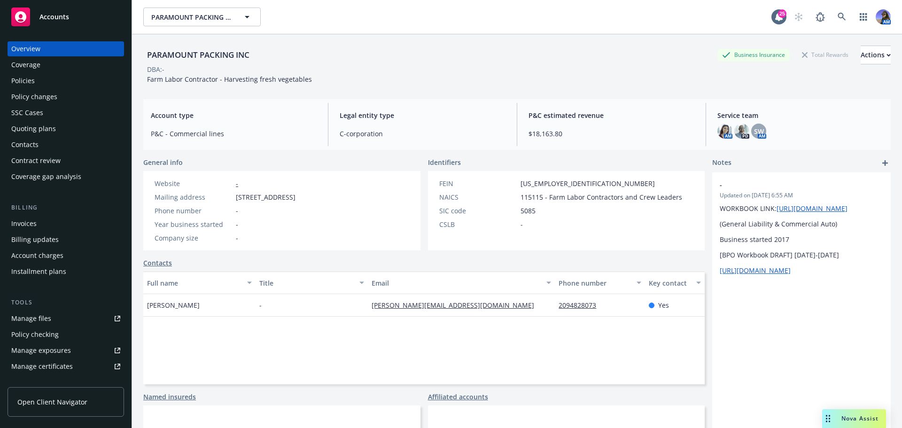
click at [19, 108] on div "SSC Cases" at bounding box center [27, 112] width 32 height 15
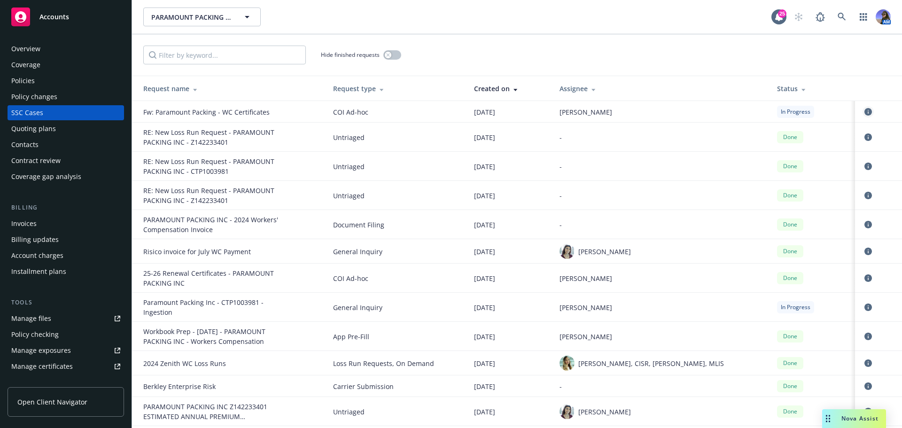
click at [864, 109] on icon "circleInformation" at bounding box center [868, 112] width 8 height 8
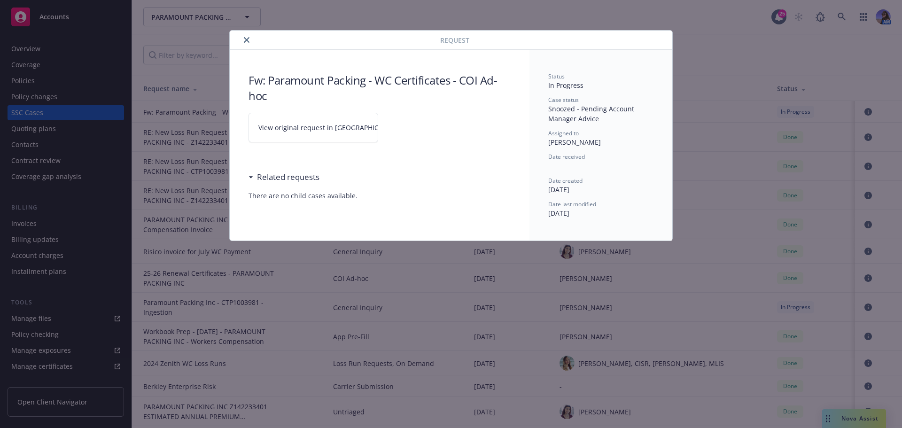
click at [294, 123] on span "View original request in [GEOGRAPHIC_DATA]" at bounding box center [329, 128] width 142 height 10
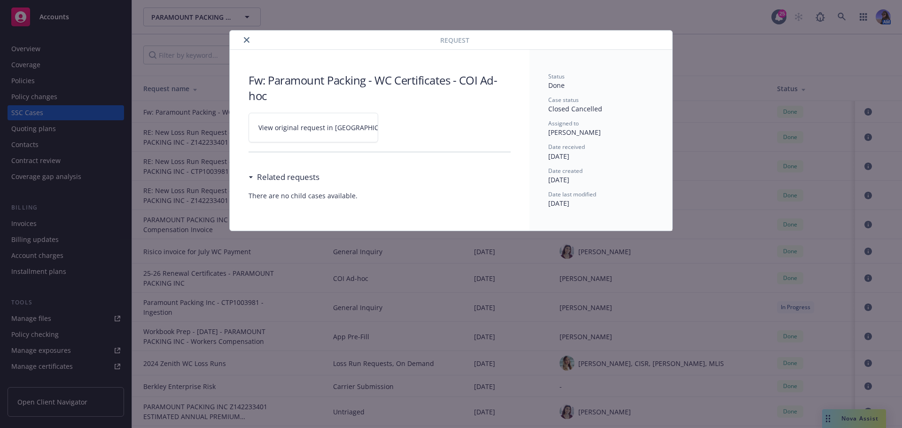
click at [249, 38] on button "close" at bounding box center [246, 39] width 11 height 11
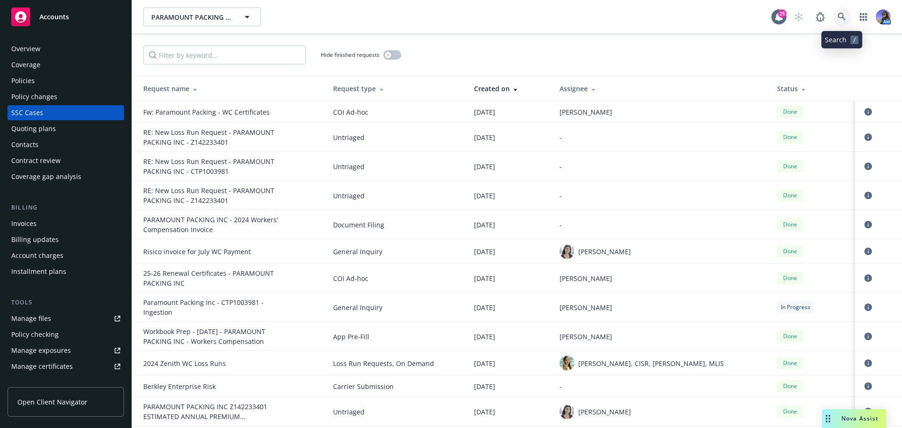
click at [839, 15] on icon at bounding box center [841, 17] width 8 height 8
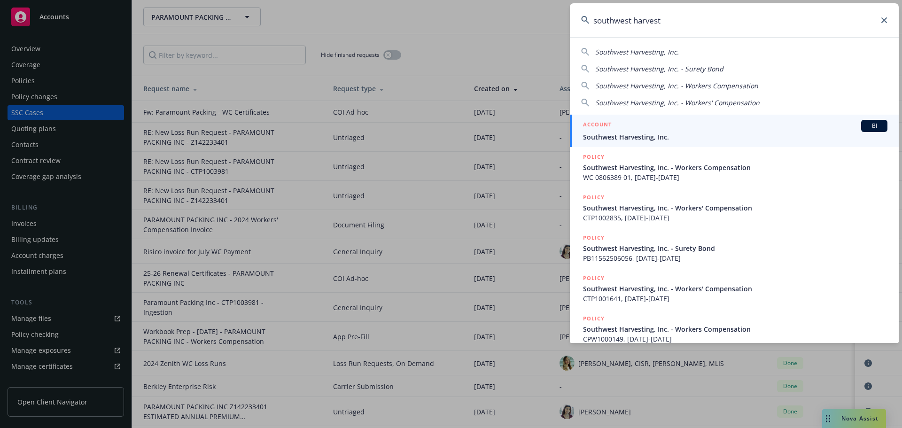
type input "southwest harvest"
click at [655, 142] on link "ACCOUNT BI Southwest Harvesting, Inc." at bounding box center [734, 131] width 329 height 32
